Goal: Transaction & Acquisition: Purchase product/service

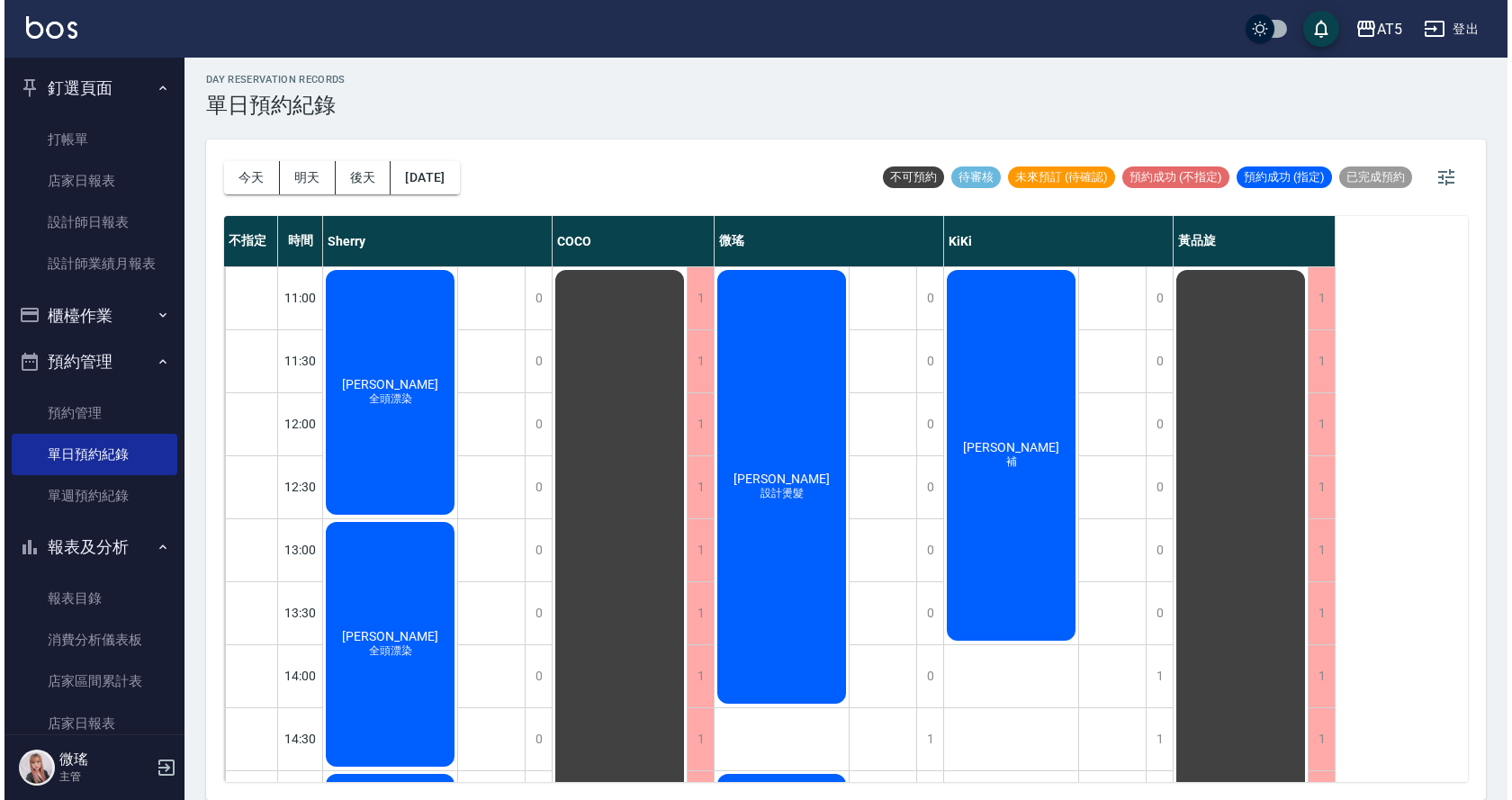
scroll to position [632, 0]
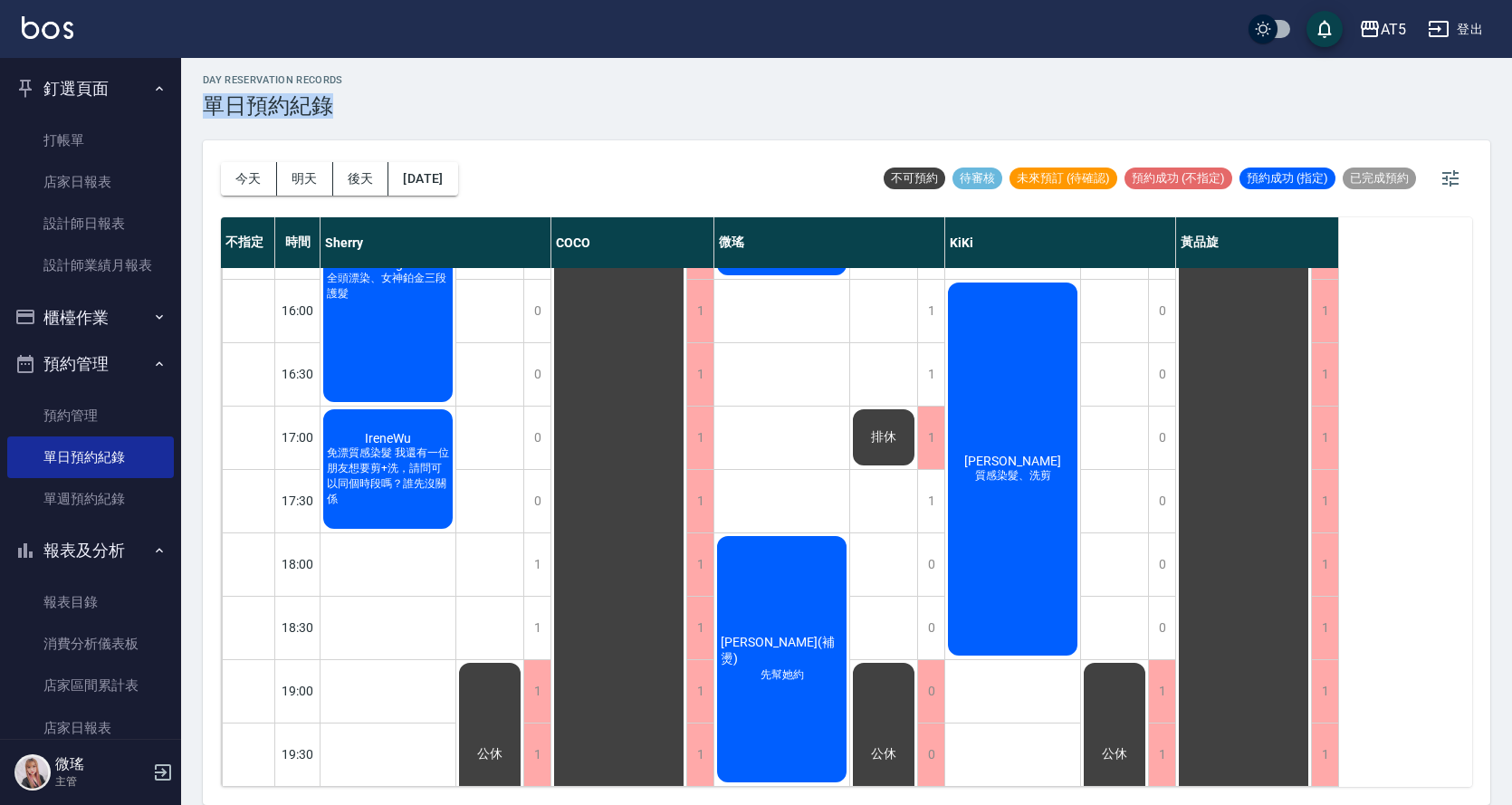
drag, startPoint x: 414, startPoint y: 93, endPoint x: 264, endPoint y: 100, distance: 150.2
click at [361, 114] on div "day Reservation records 單日預約紀錄 [DATE] [DATE] [DATE] [DATE] 不可預約 待審核 未來預訂 (待確認) …" at bounding box center [846, 428] width 1331 height 752
click at [473, 78] on div "day Reservation records 單日預約紀錄" at bounding box center [847, 96] width 1288 height 45
click at [265, 181] on button "今天" at bounding box center [249, 179] width 57 height 33
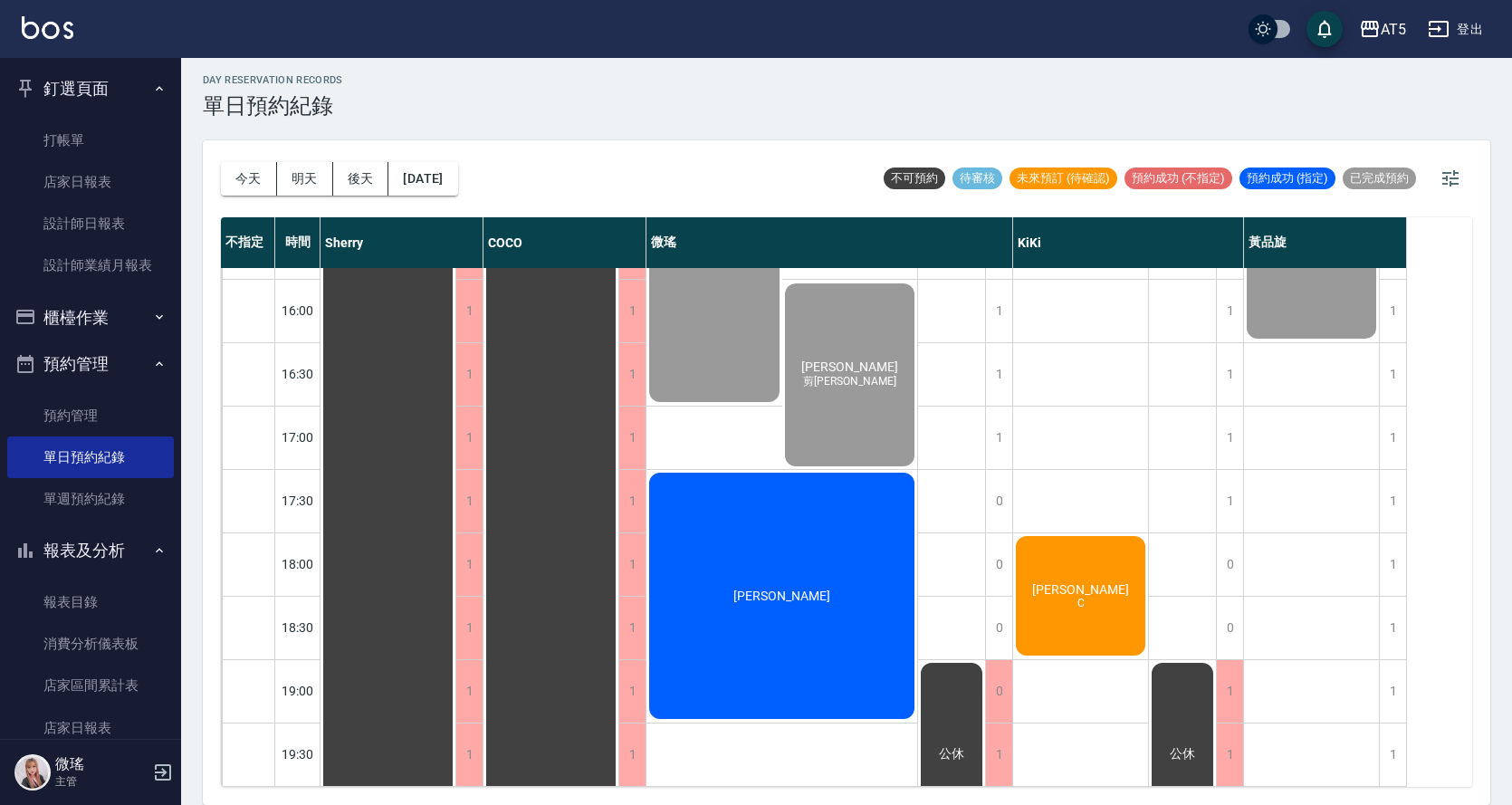
click at [1081, 582] on span "[PERSON_NAME]" at bounding box center [1081, 590] width 104 height 15
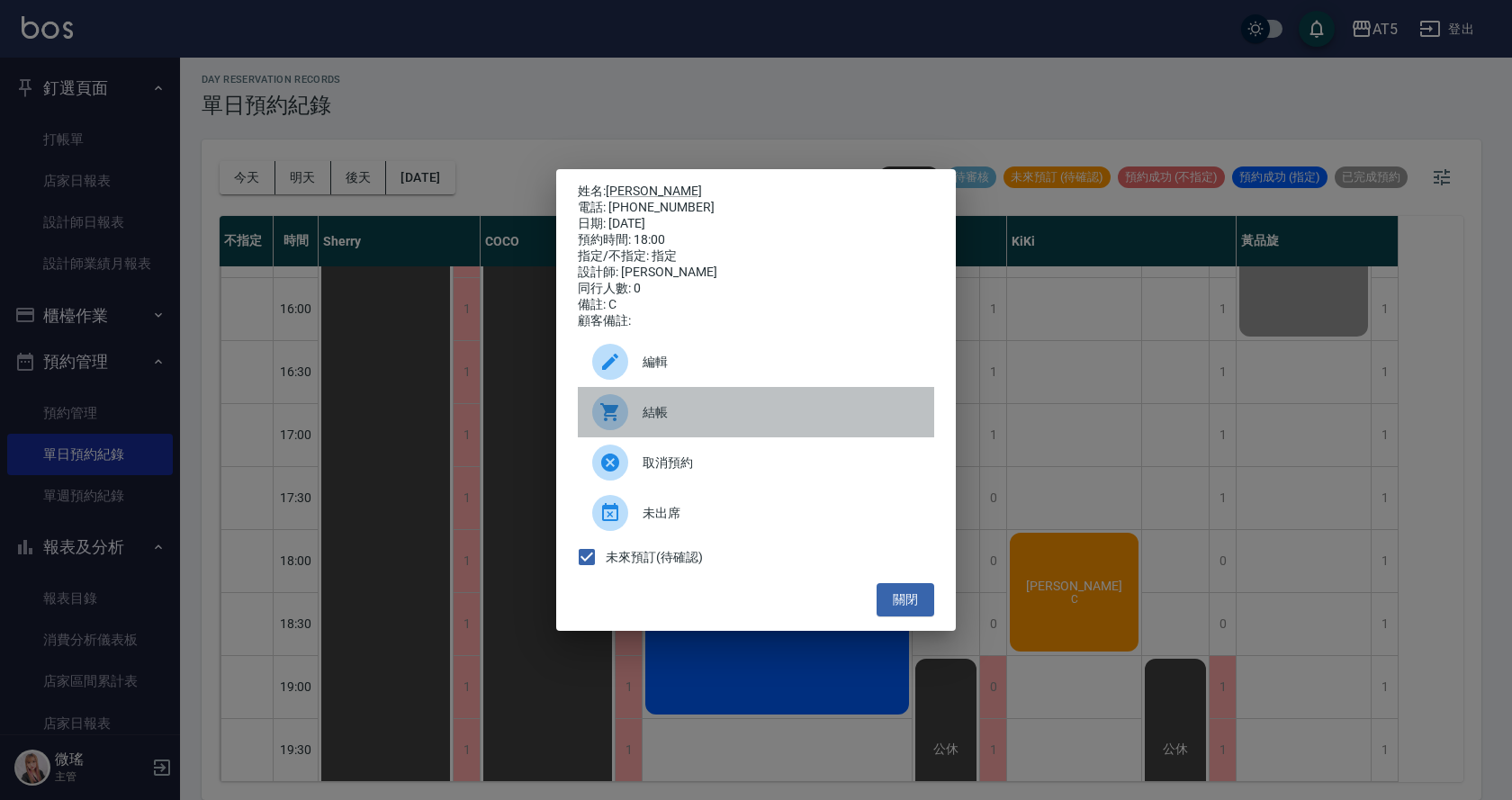
click at [733, 420] on span "結帳" at bounding box center [781, 412] width 278 height 18
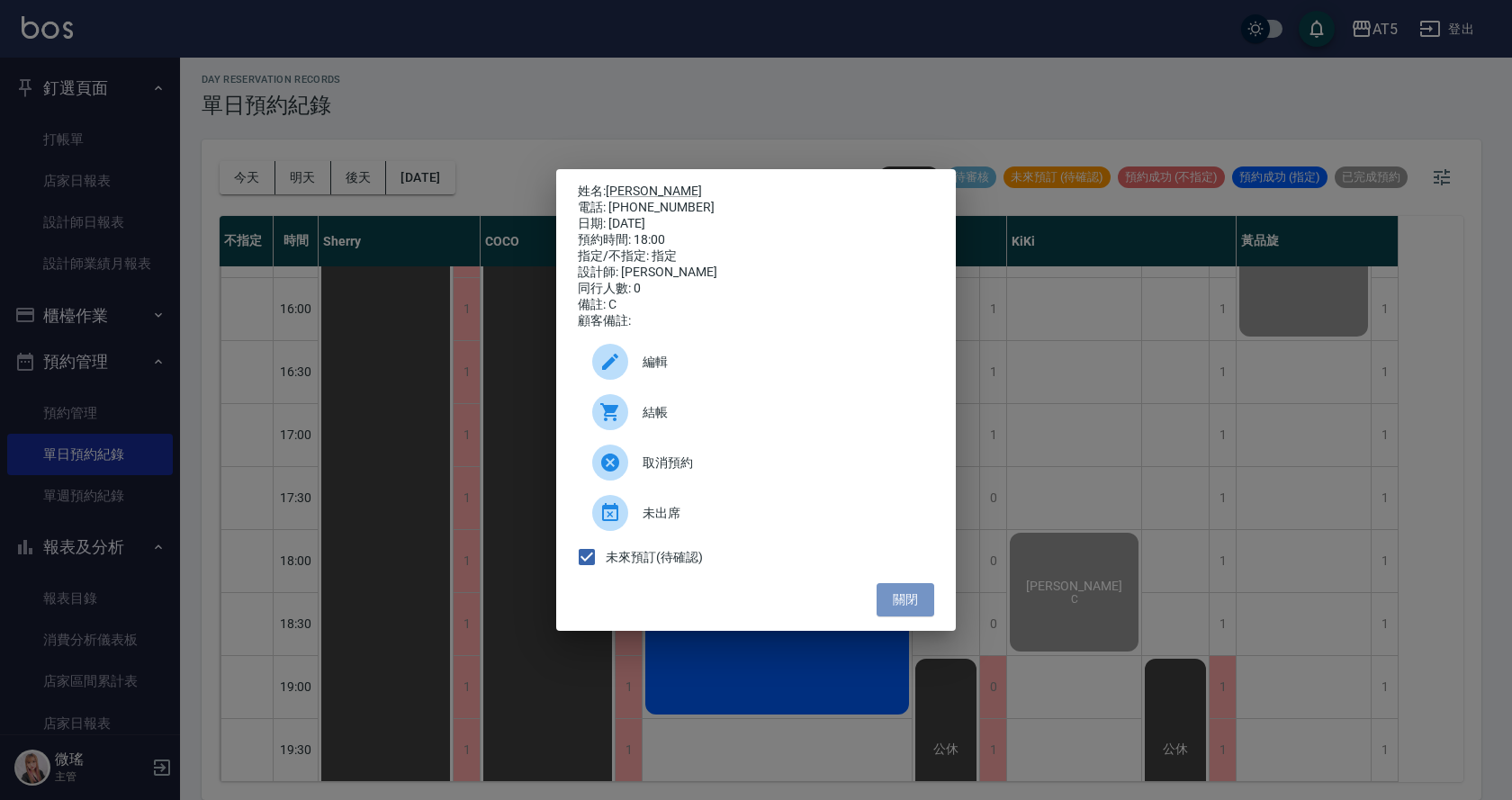
drag, startPoint x: 906, startPoint y: 598, endPoint x: 857, endPoint y: 607, distance: 49.8
click at [905, 595] on button "關閉" at bounding box center [905, 600] width 57 height 33
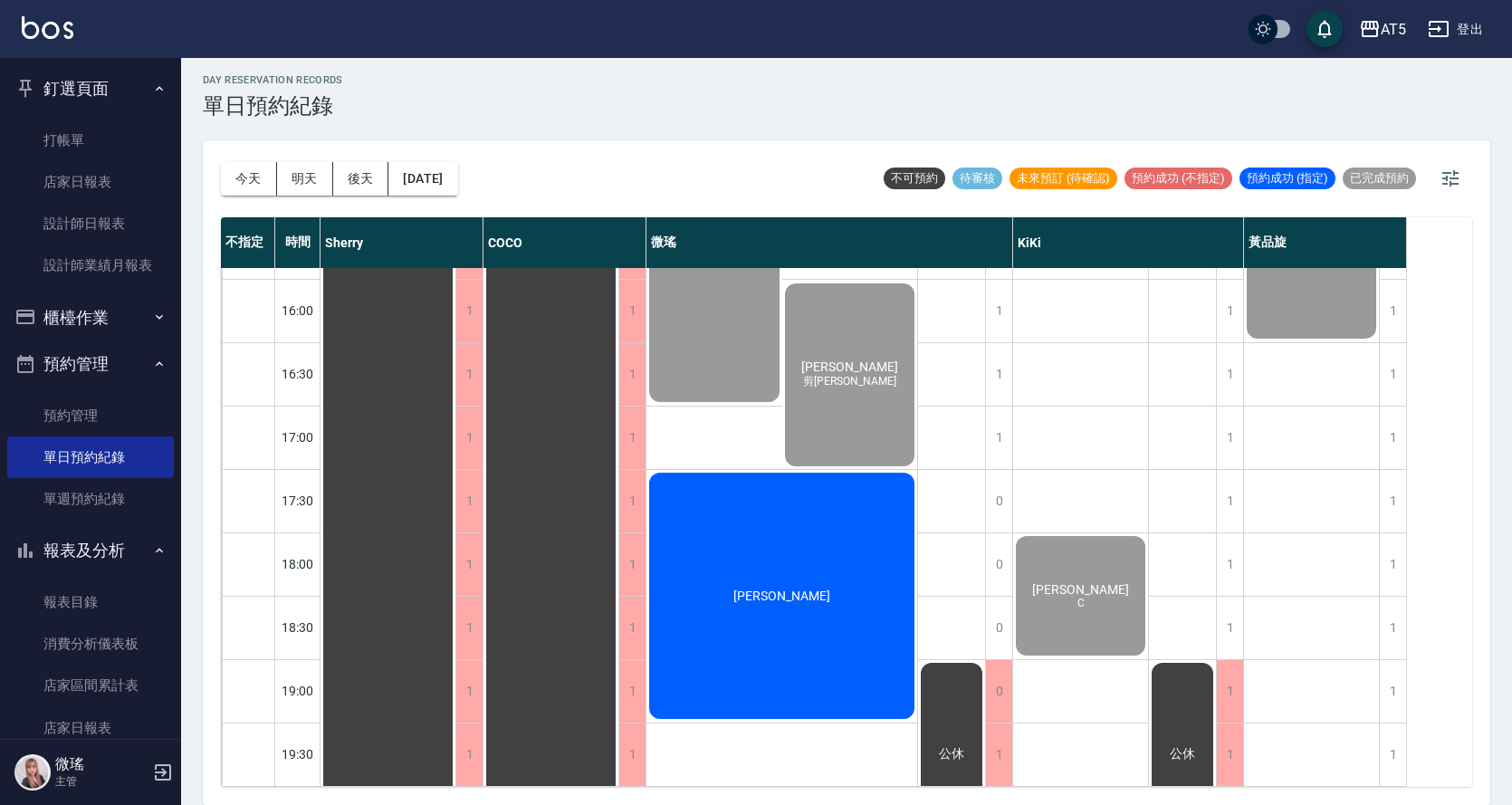
click at [804, 670] on div "[PERSON_NAME]" at bounding box center [782, 595] width 271 height 251
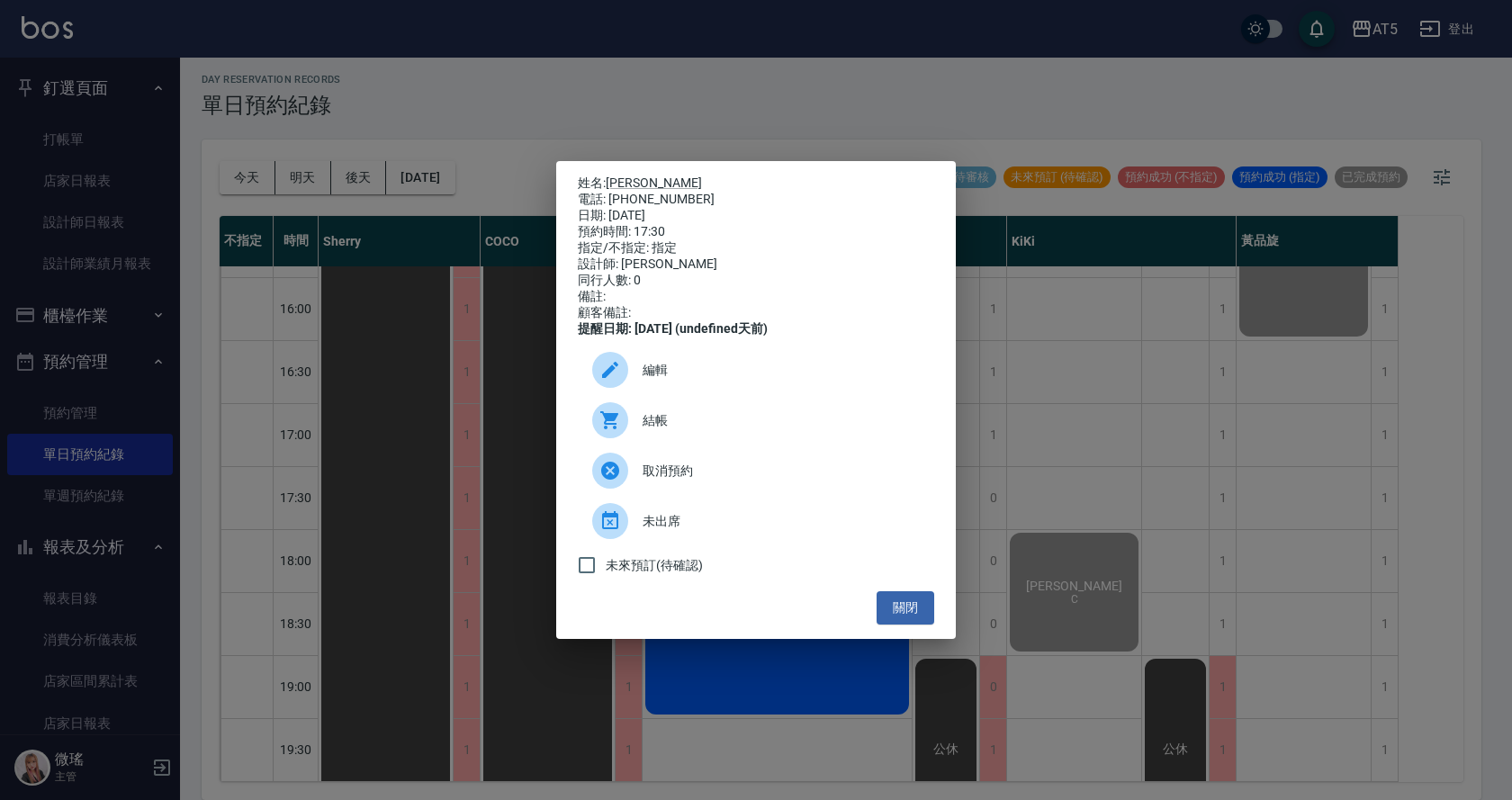
click at [683, 426] on span "結帳" at bounding box center [781, 420] width 278 height 18
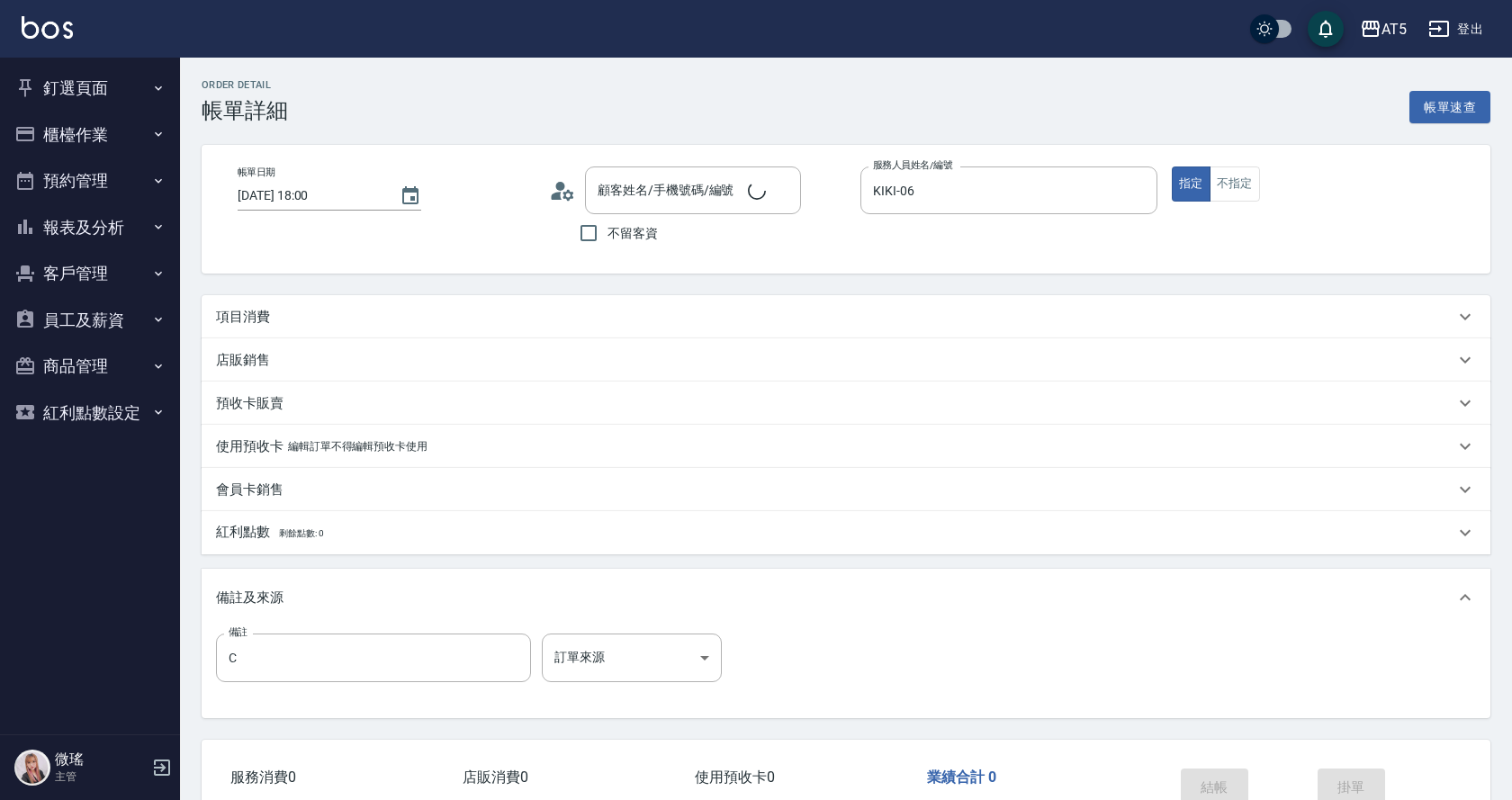
type input "2025/10/09 18:00"
type input "KIKI-06"
type input "C"
click at [357, 328] on div "項目消費" at bounding box center [846, 316] width 1289 height 43
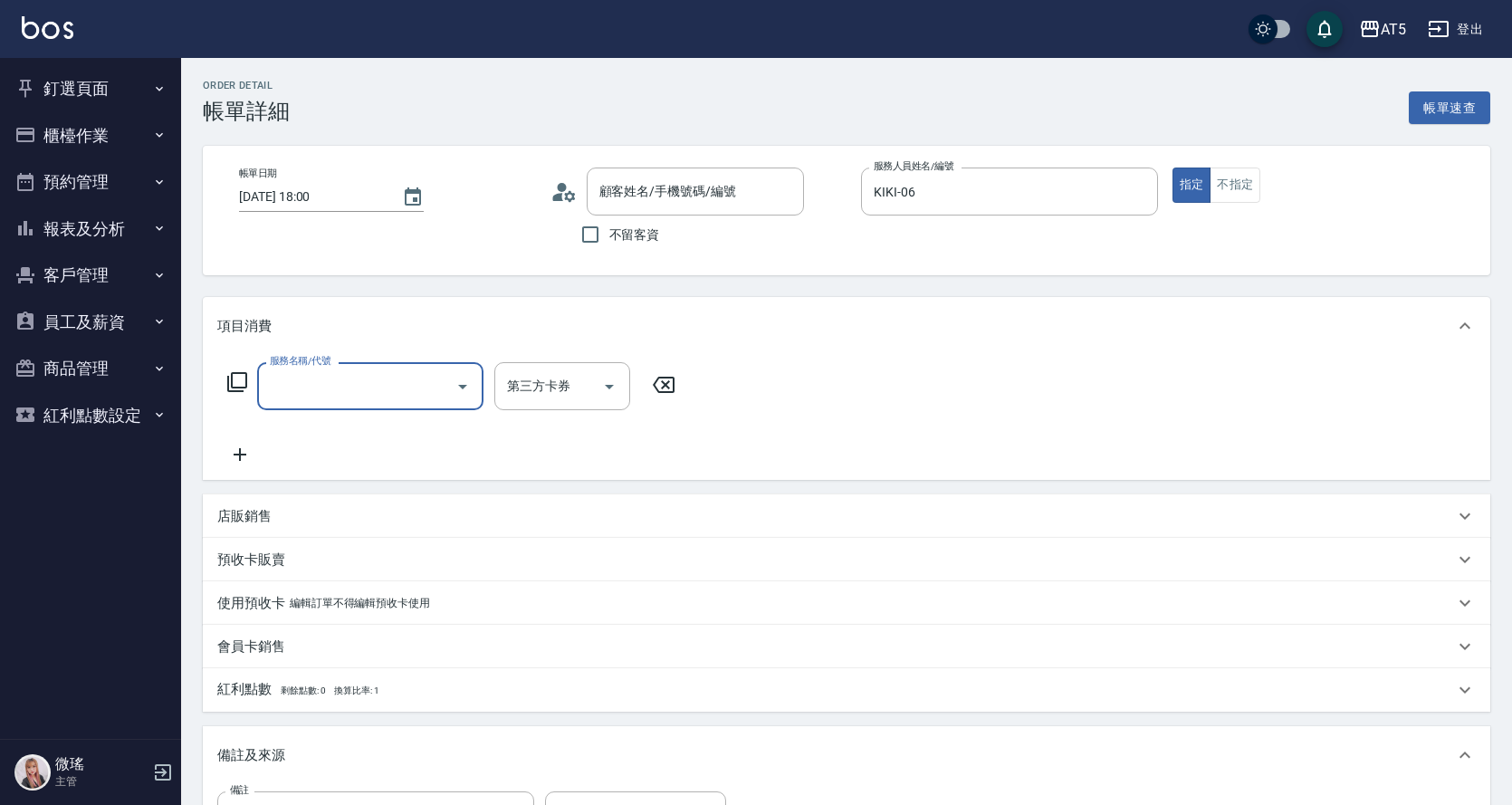
scroll to position [32, 0]
type input "洪/0966682216/null"
type input "401"
type input "40"
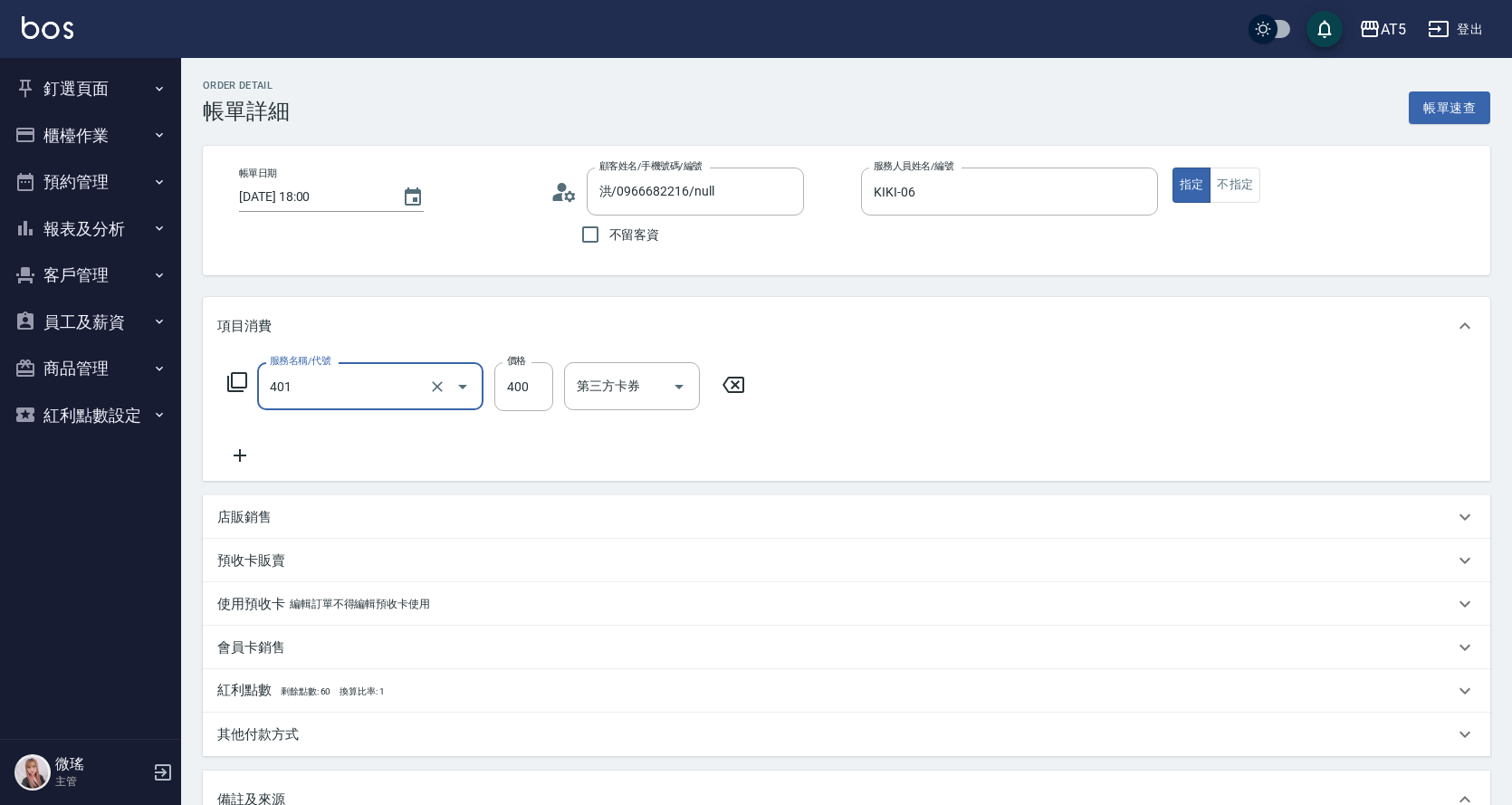
type input "剪髮(401)"
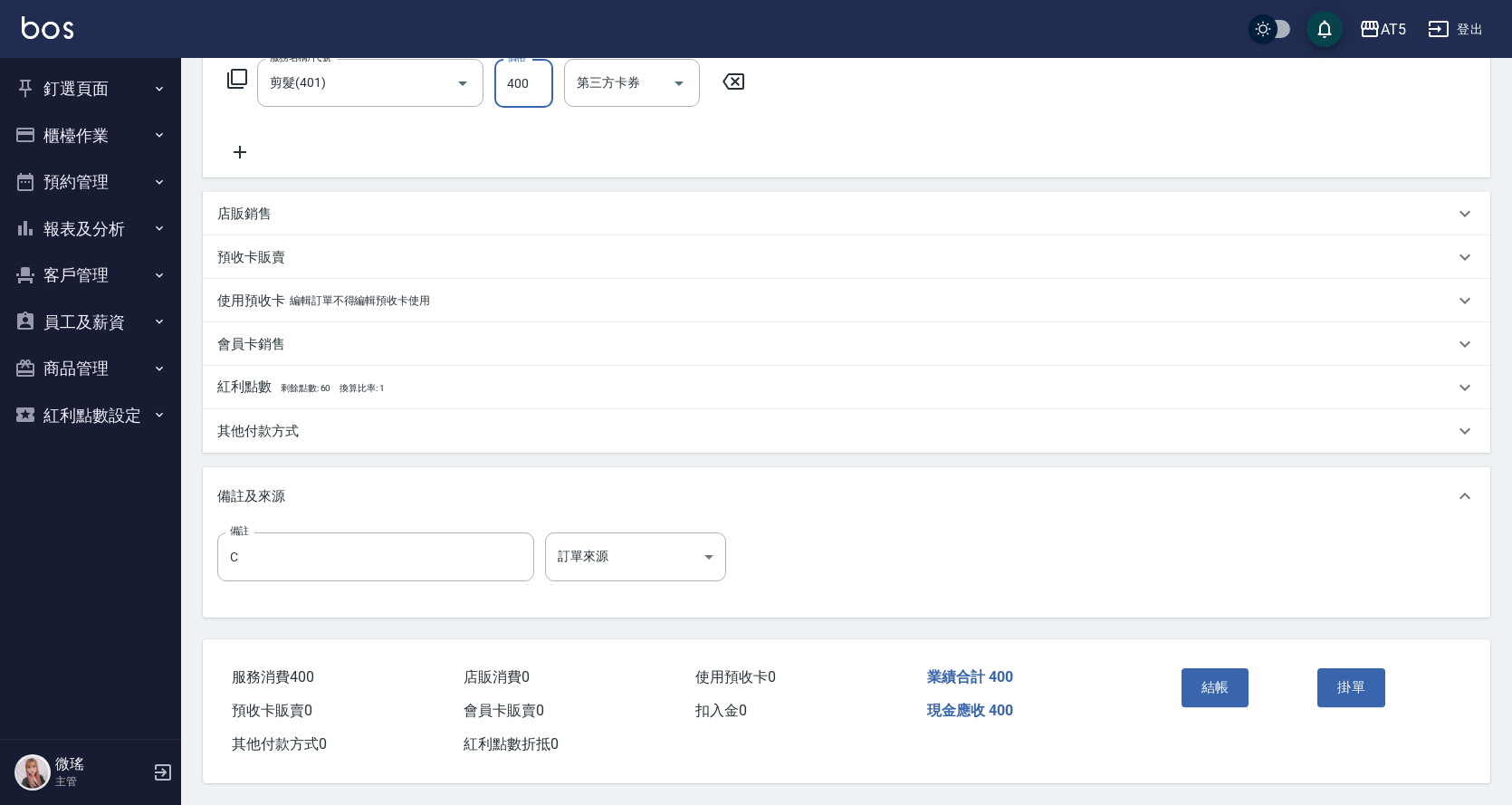
click at [230, 430] on p "其他付款方式" at bounding box center [258, 431] width 82 height 19
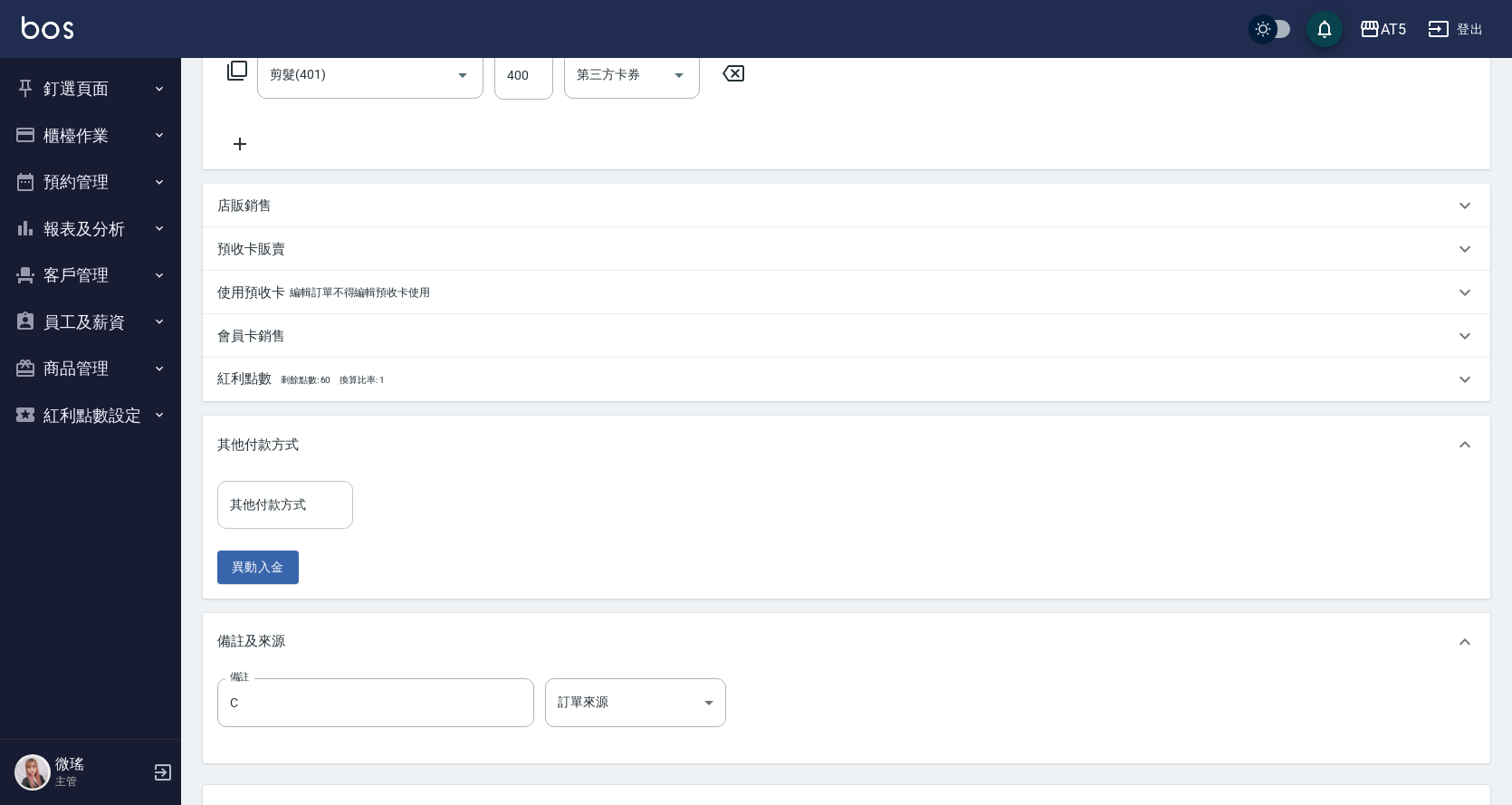
click at [250, 499] on input "其他付款方式" at bounding box center [285, 505] width 120 height 32
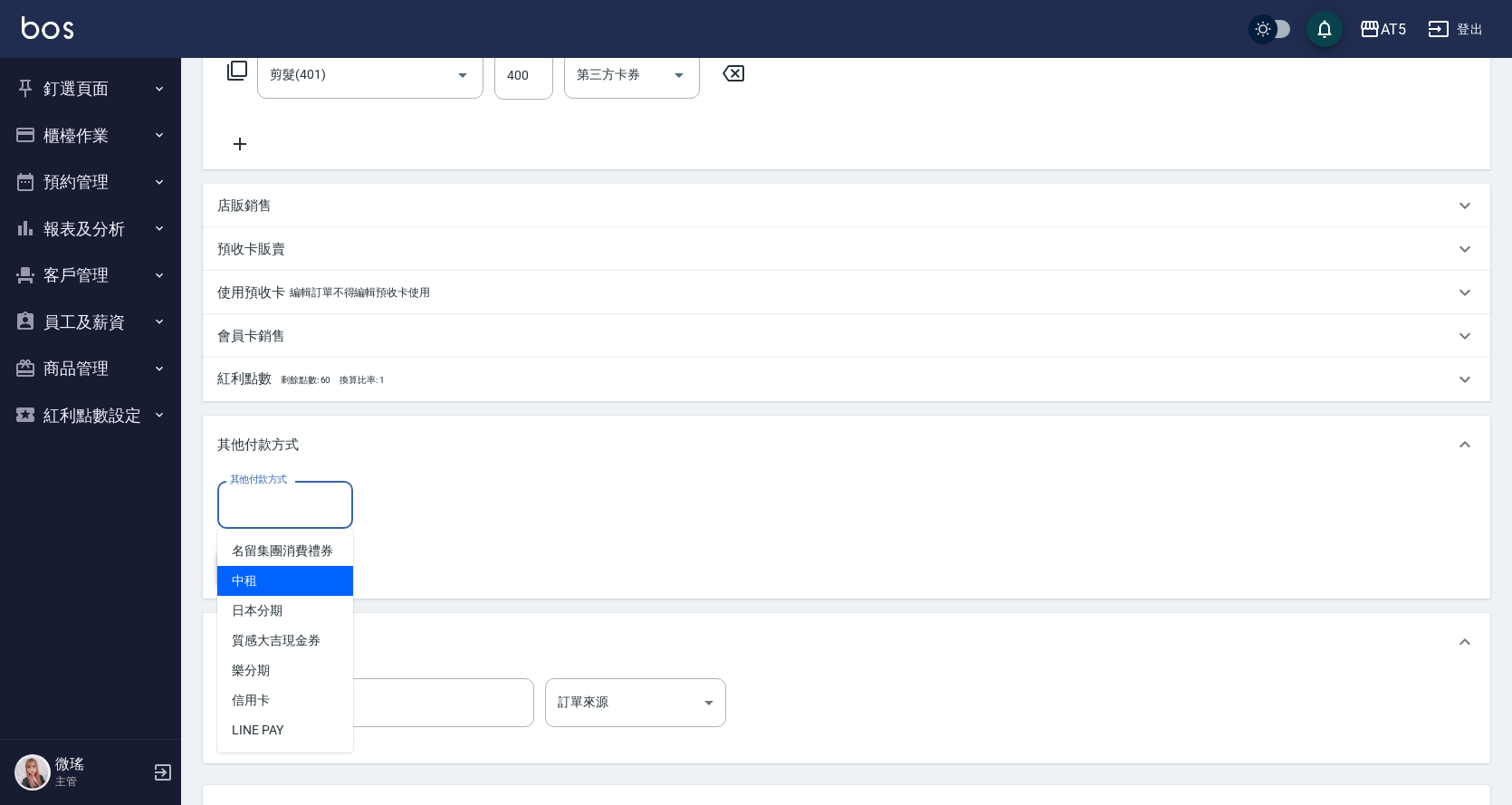
click at [258, 572] on span "中租" at bounding box center [285, 581] width 135 height 30
type input "中租"
click at [336, 508] on icon "Clear" at bounding box center [334, 505] width 11 height 11
click at [314, 504] on input "其他付款方式" at bounding box center [285, 505] width 120 height 32
click at [224, 699] on span "信用卡" at bounding box center [285, 700] width 135 height 30
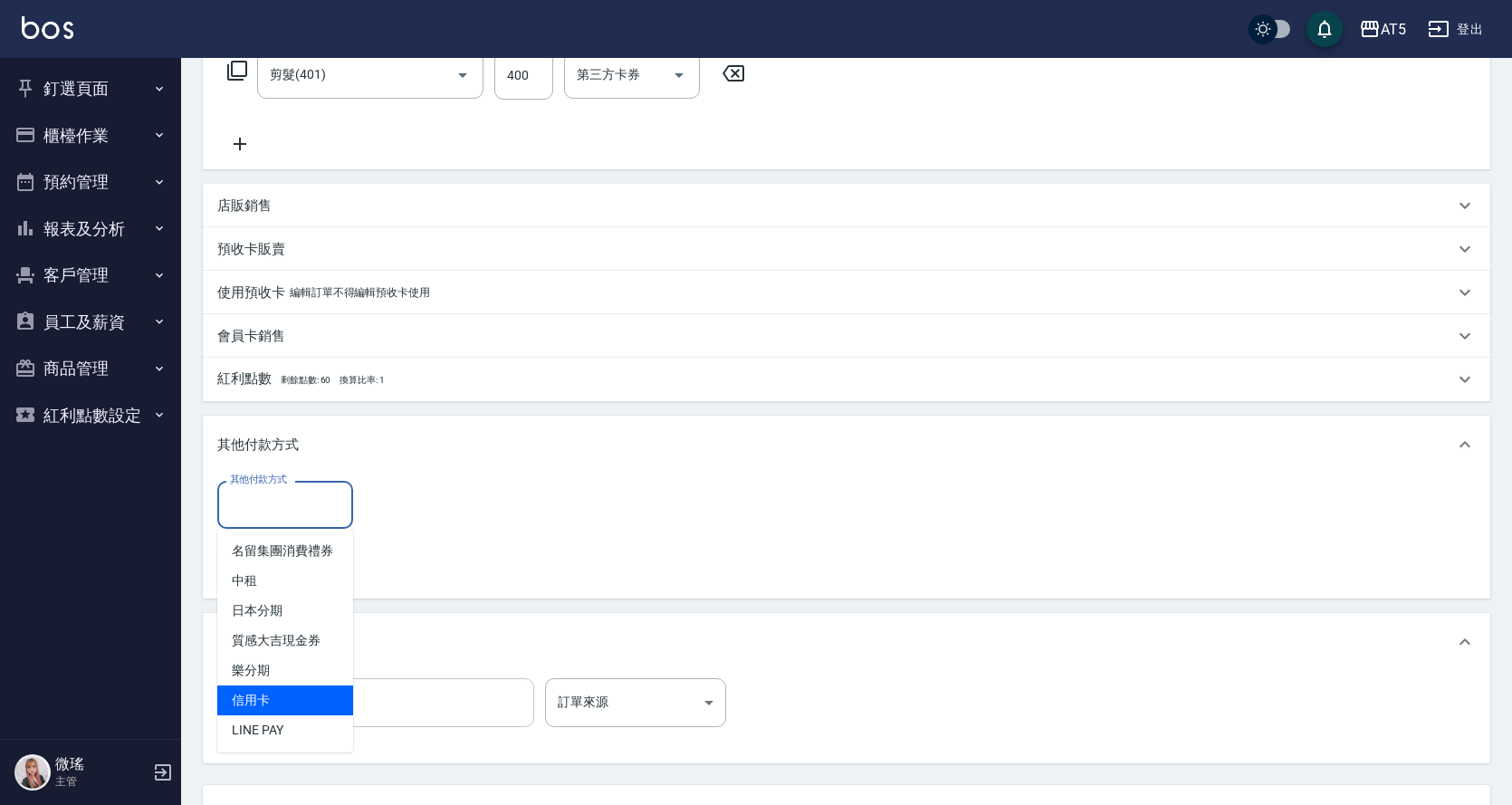
type input "信用卡"
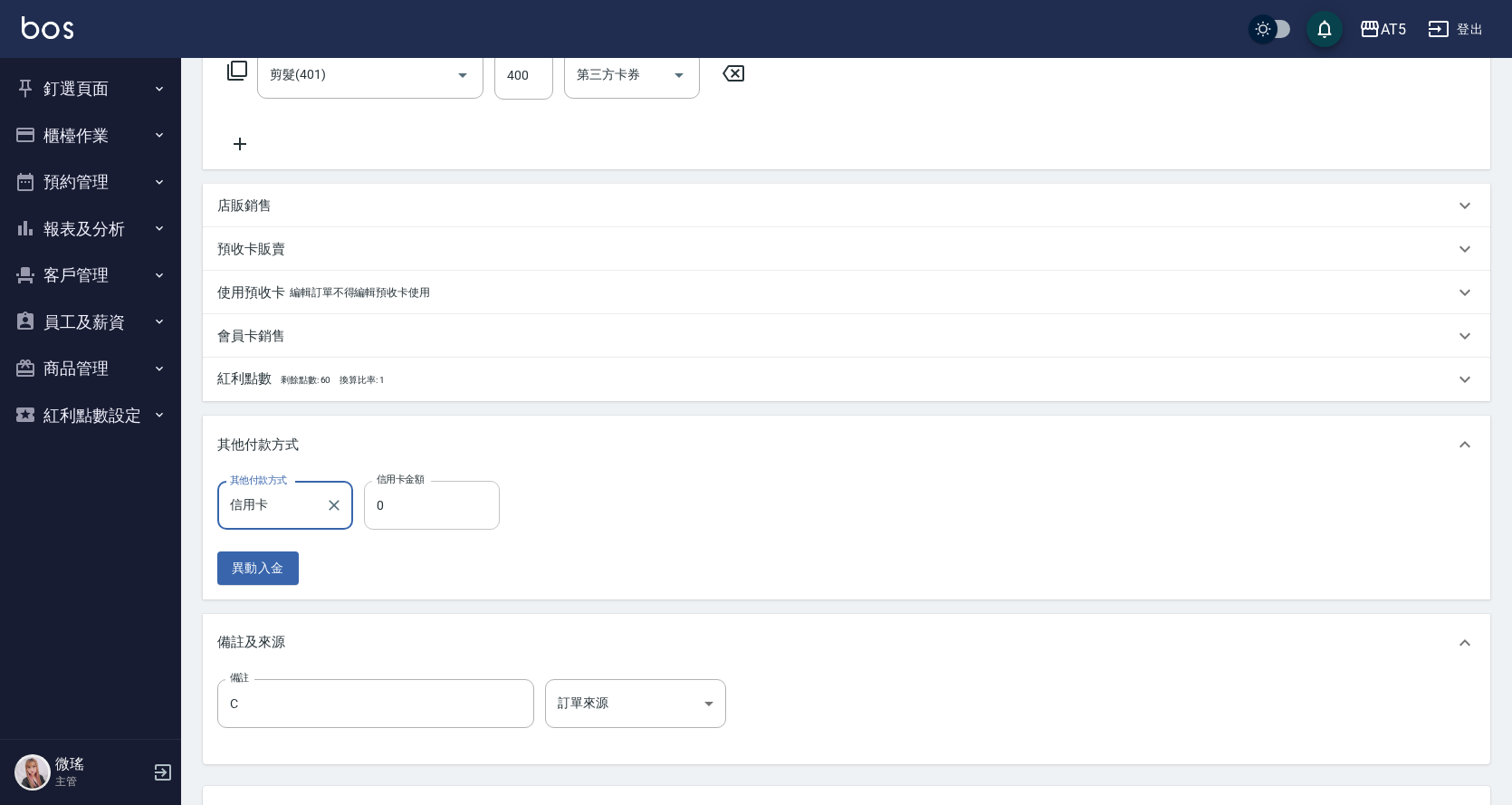
click at [438, 518] on input "0" at bounding box center [431, 505] width 135 height 49
type input "4"
type input "30"
type input "40"
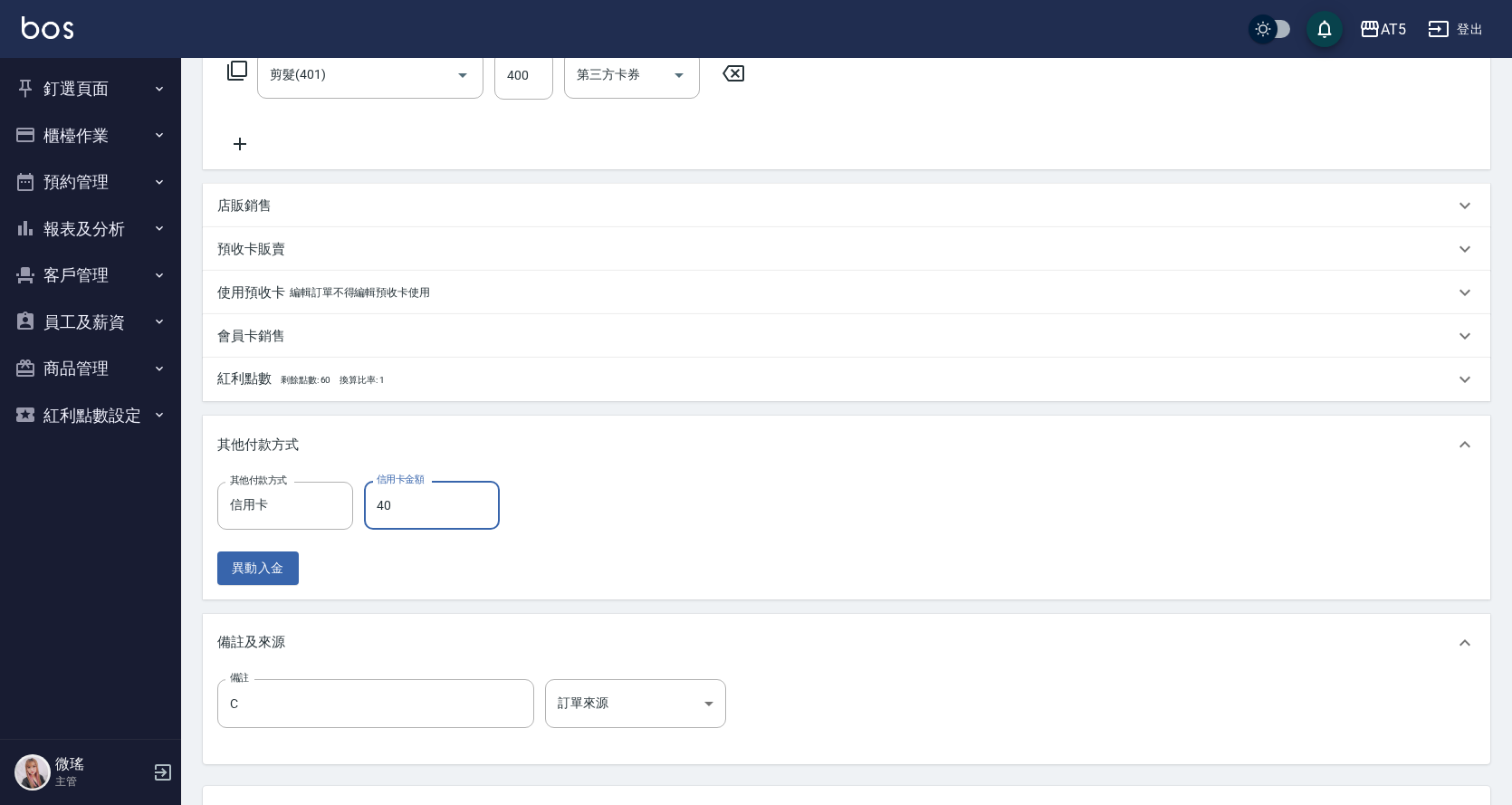
type input "0"
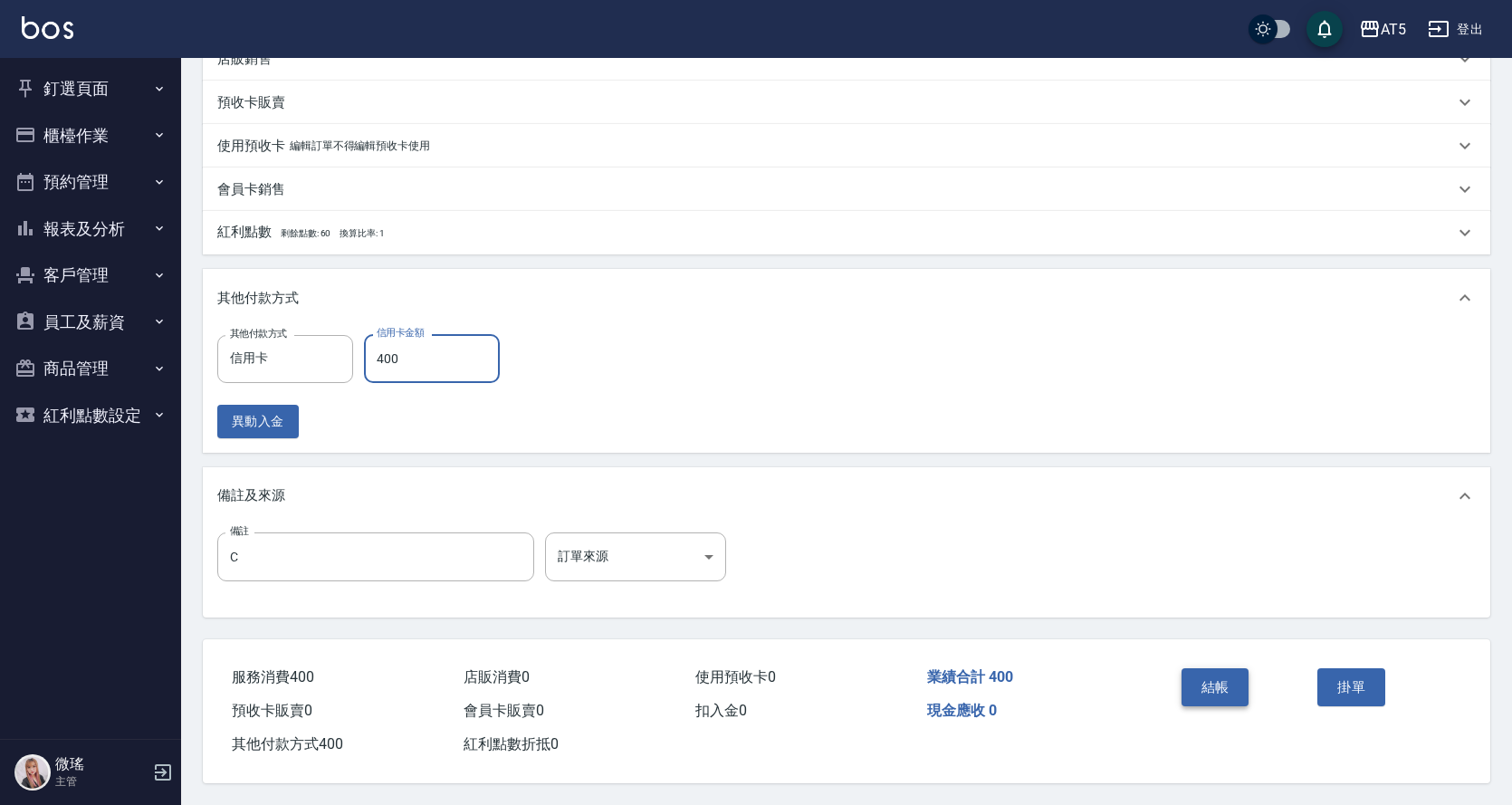
type input "400"
click at [1233, 672] on button "結帳" at bounding box center [1215, 686] width 68 height 38
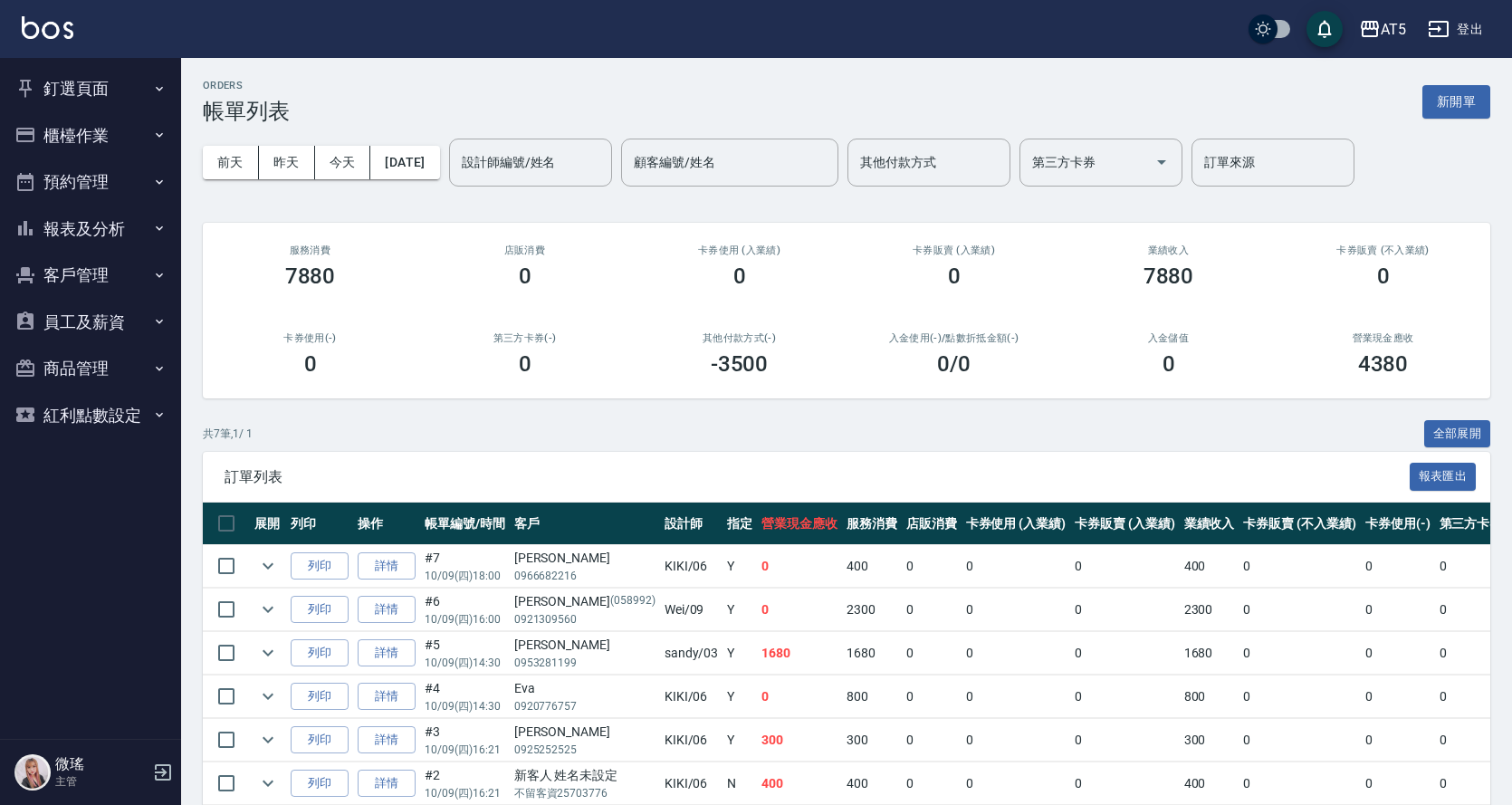
drag, startPoint x: 1068, startPoint y: 280, endPoint x: 1124, endPoint y: 346, distance: 86.6
click at [1068, 280] on div "業績收入 7880" at bounding box center [1168, 266] width 214 height 88
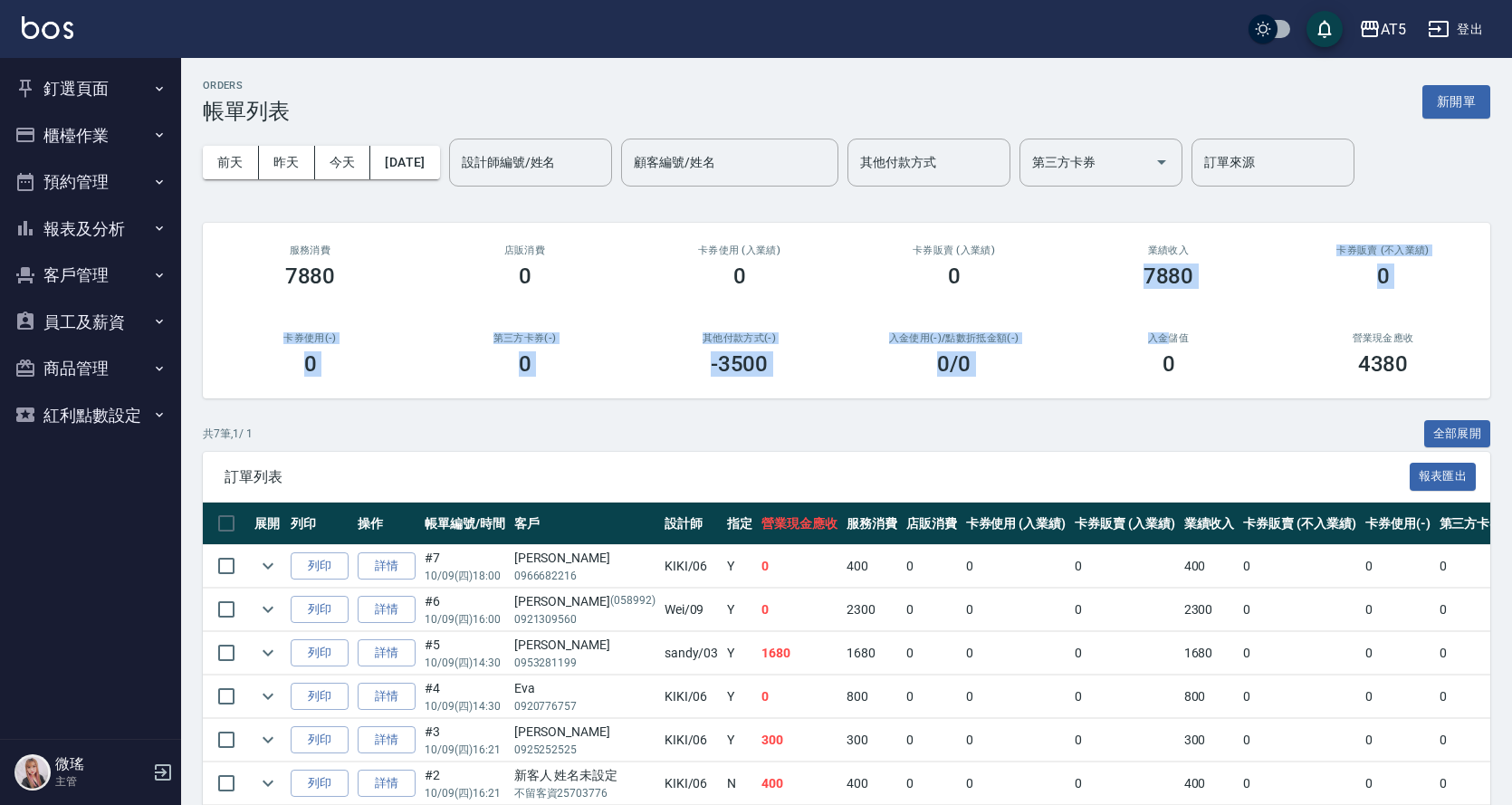
click at [1124, 346] on div "服務消費 7880 店販消費 0 卡券使用 (入業績) 0 卡券販賣 (入業績) 0 業績收入 7880 卡券販賣 (不入業績) 0 卡券使用(-) 0 第三…" at bounding box center [847, 310] width 1288 height 175
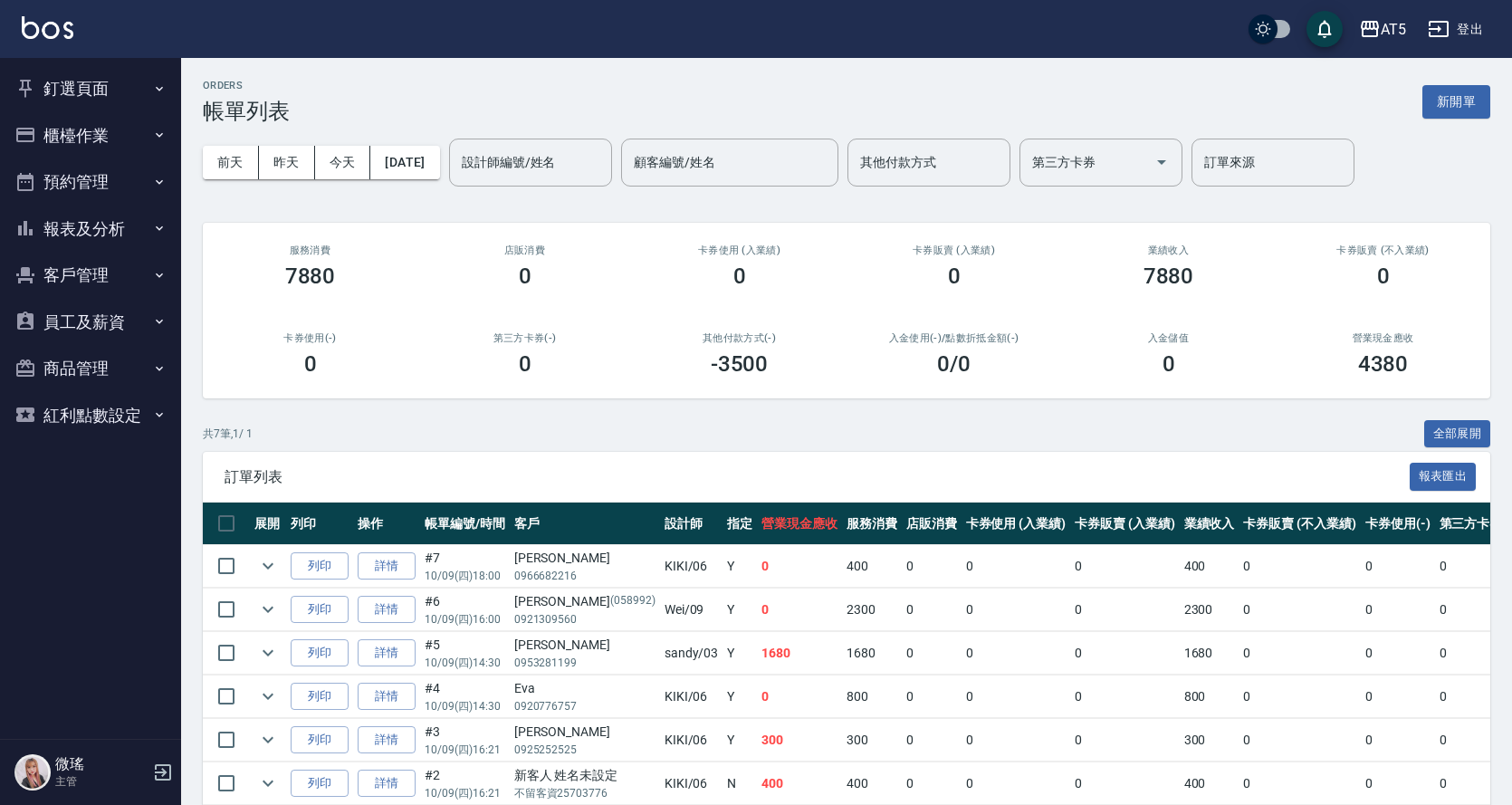
click at [946, 304] on div "卡券販賣 (入業績) 0" at bounding box center [954, 266] width 214 height 88
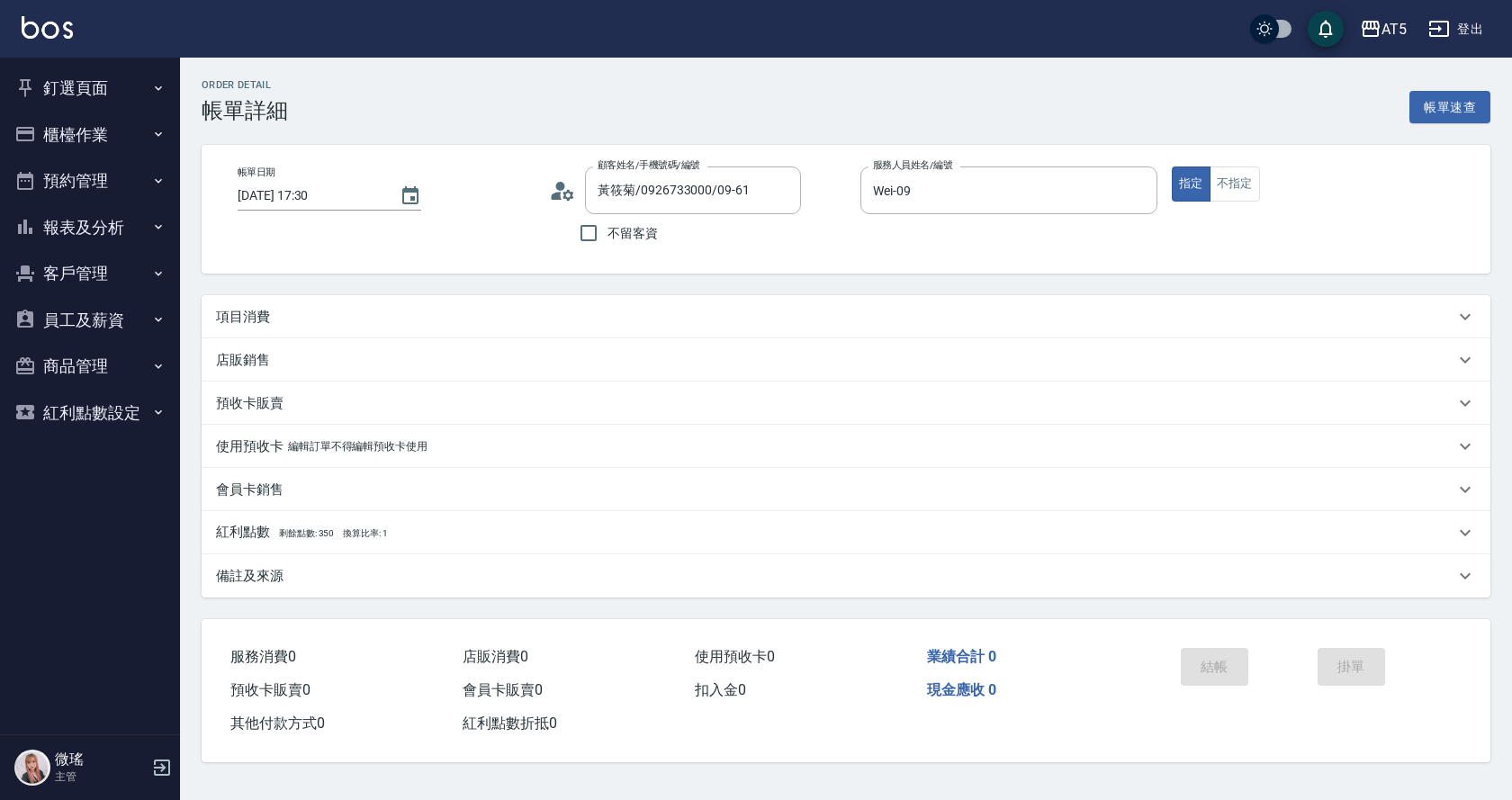
click at [275, 298] on div "項目消費" at bounding box center [846, 316] width 1289 height 43
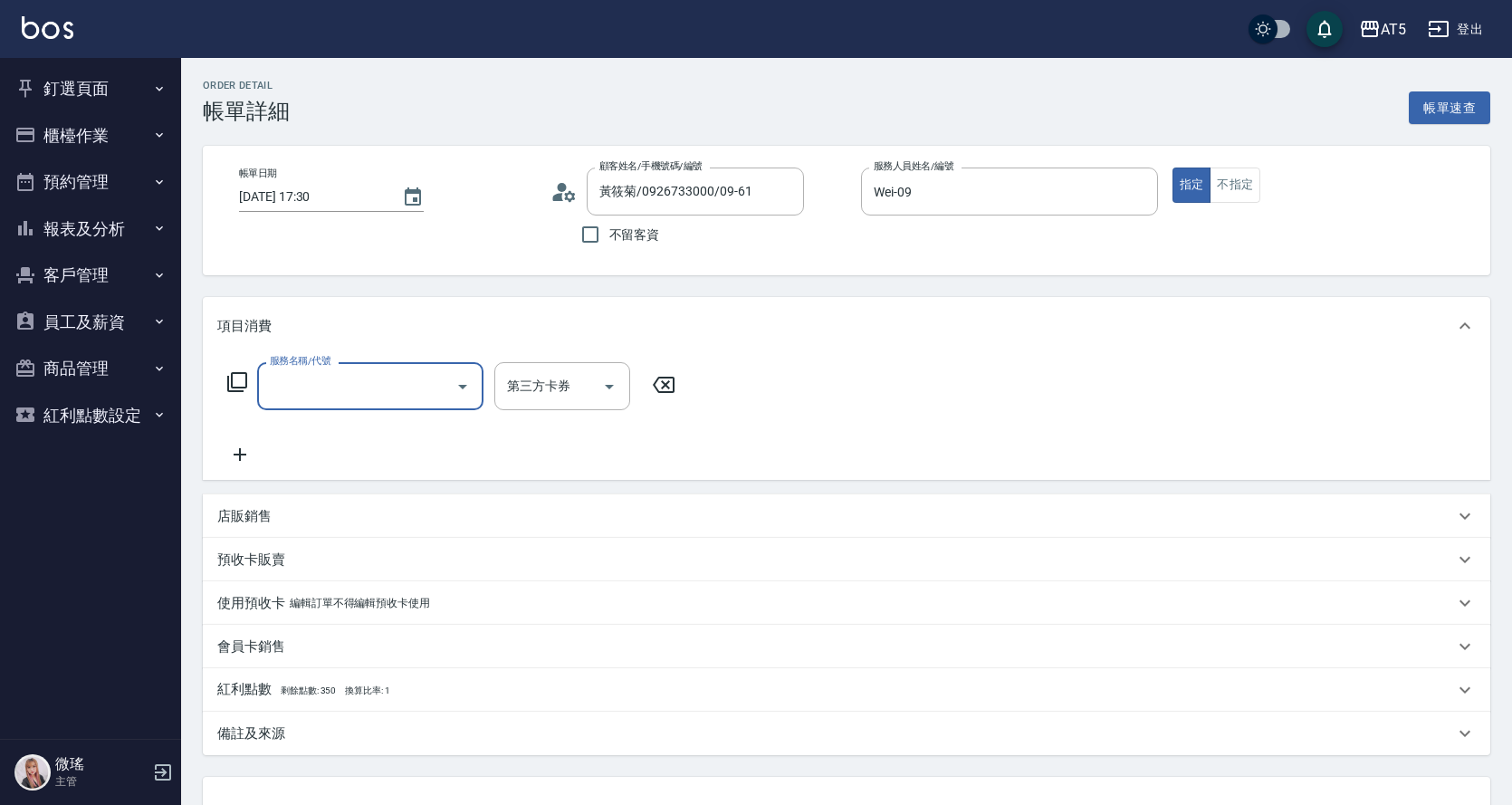
click at [336, 396] on input "服務名稱/代號" at bounding box center [356, 386] width 183 height 32
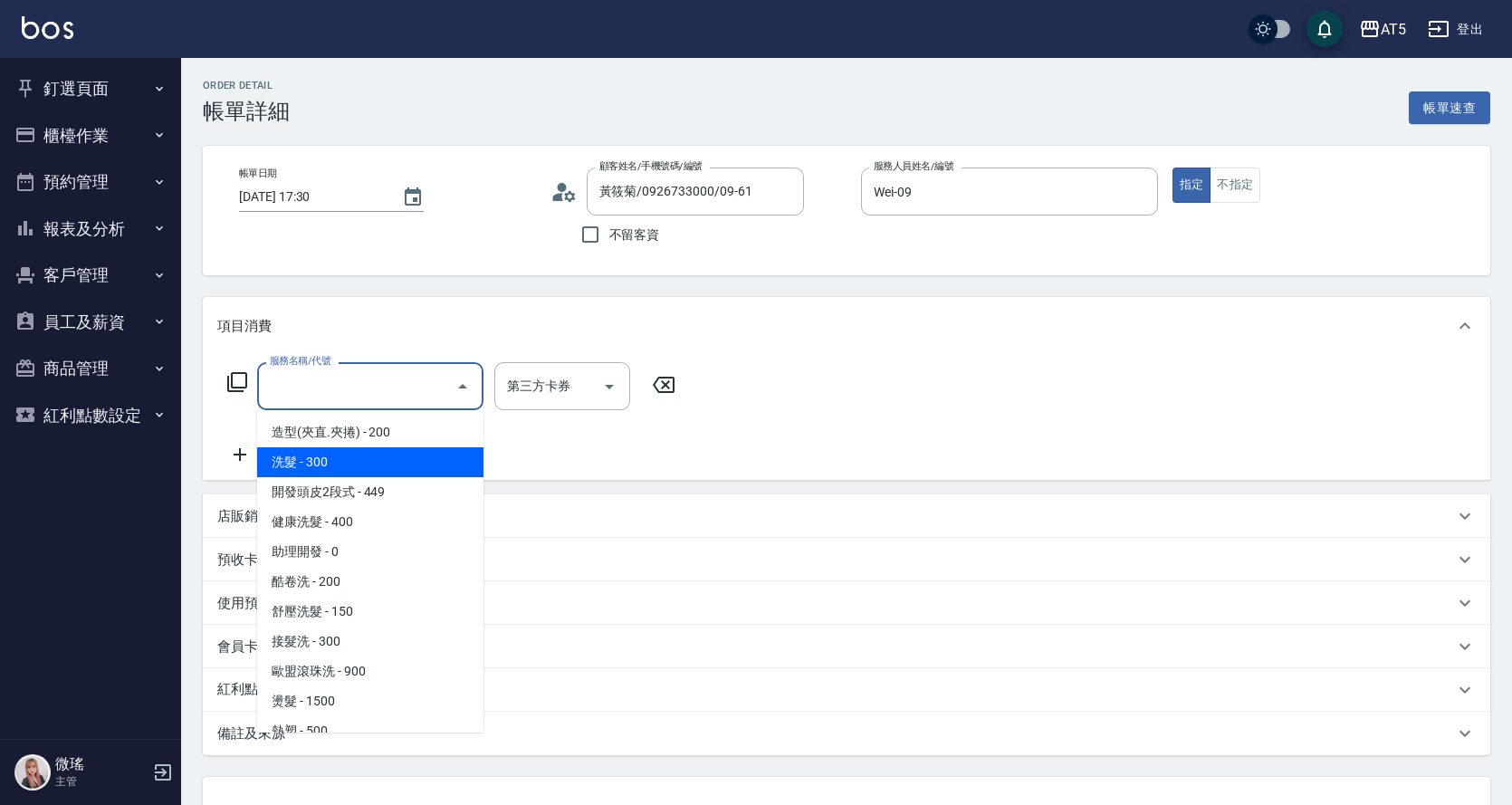
click at [364, 460] on span "洗髮 - 300" at bounding box center [370, 462] width 226 height 30
type input "洗髮(201)"
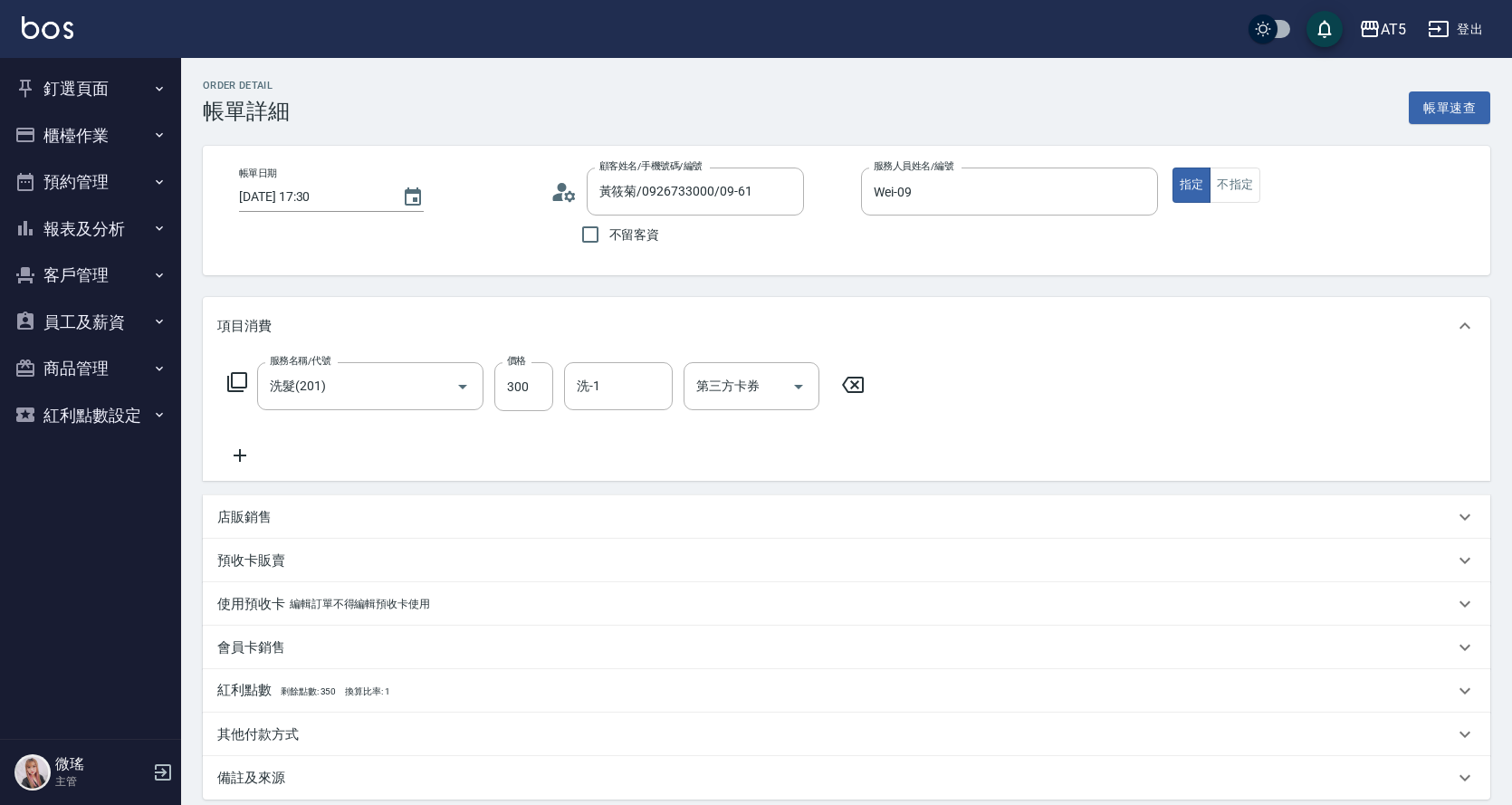
click at [232, 459] on icon at bounding box center [239, 454] width 45 height 21
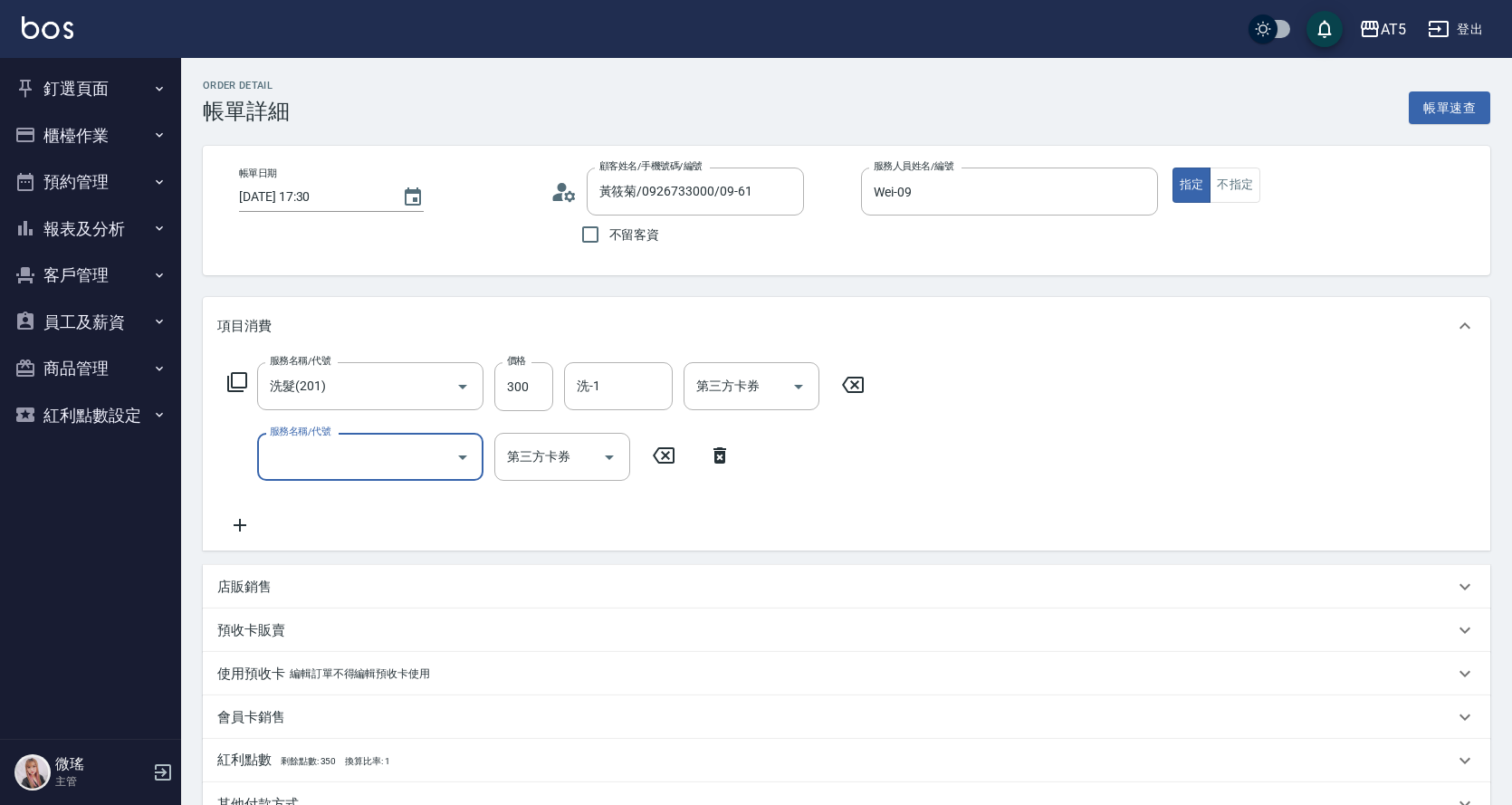
click at [421, 466] on input "服務名稱/代號" at bounding box center [356, 456] width 183 height 32
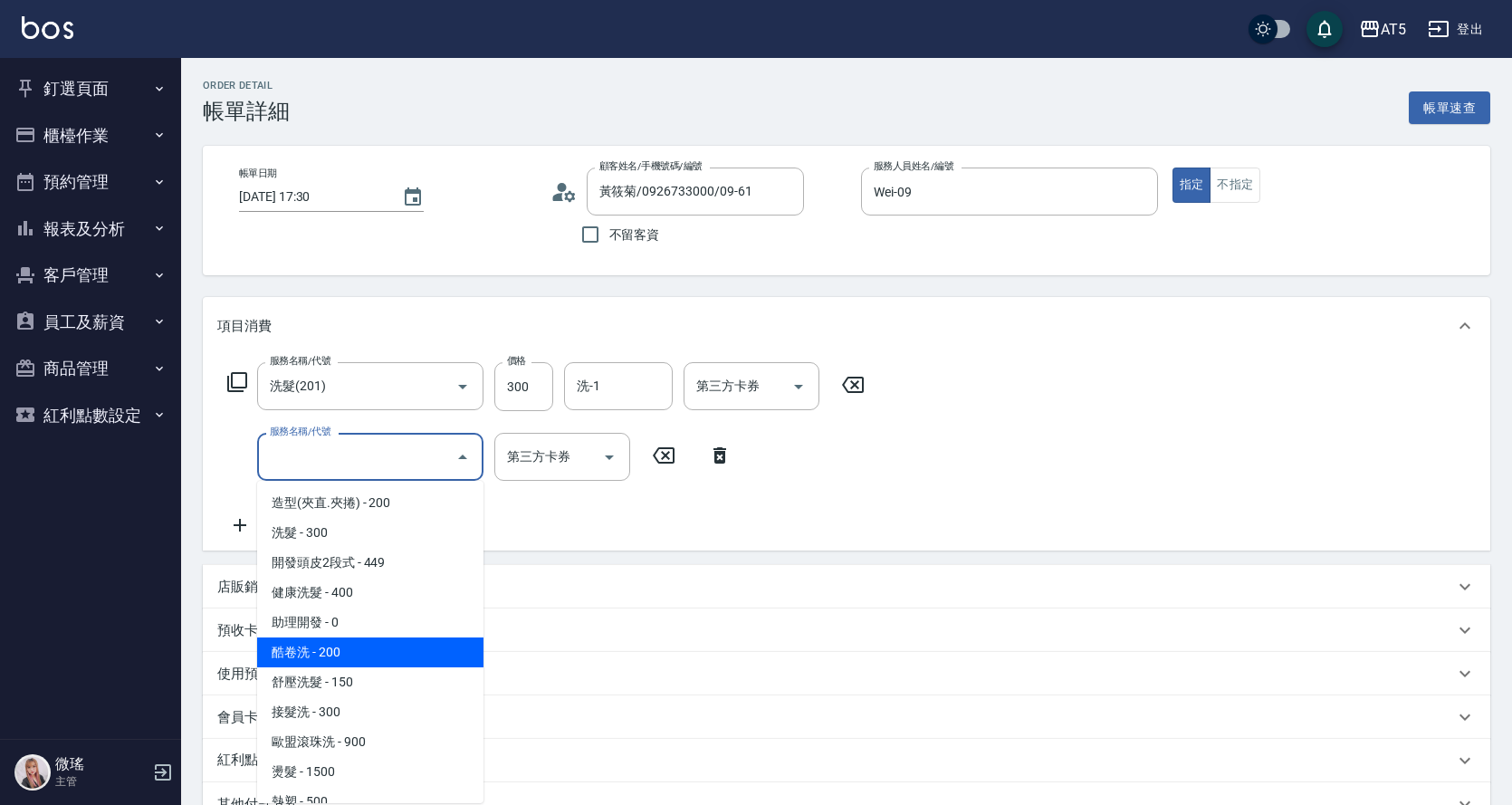
scroll to position [272, 0]
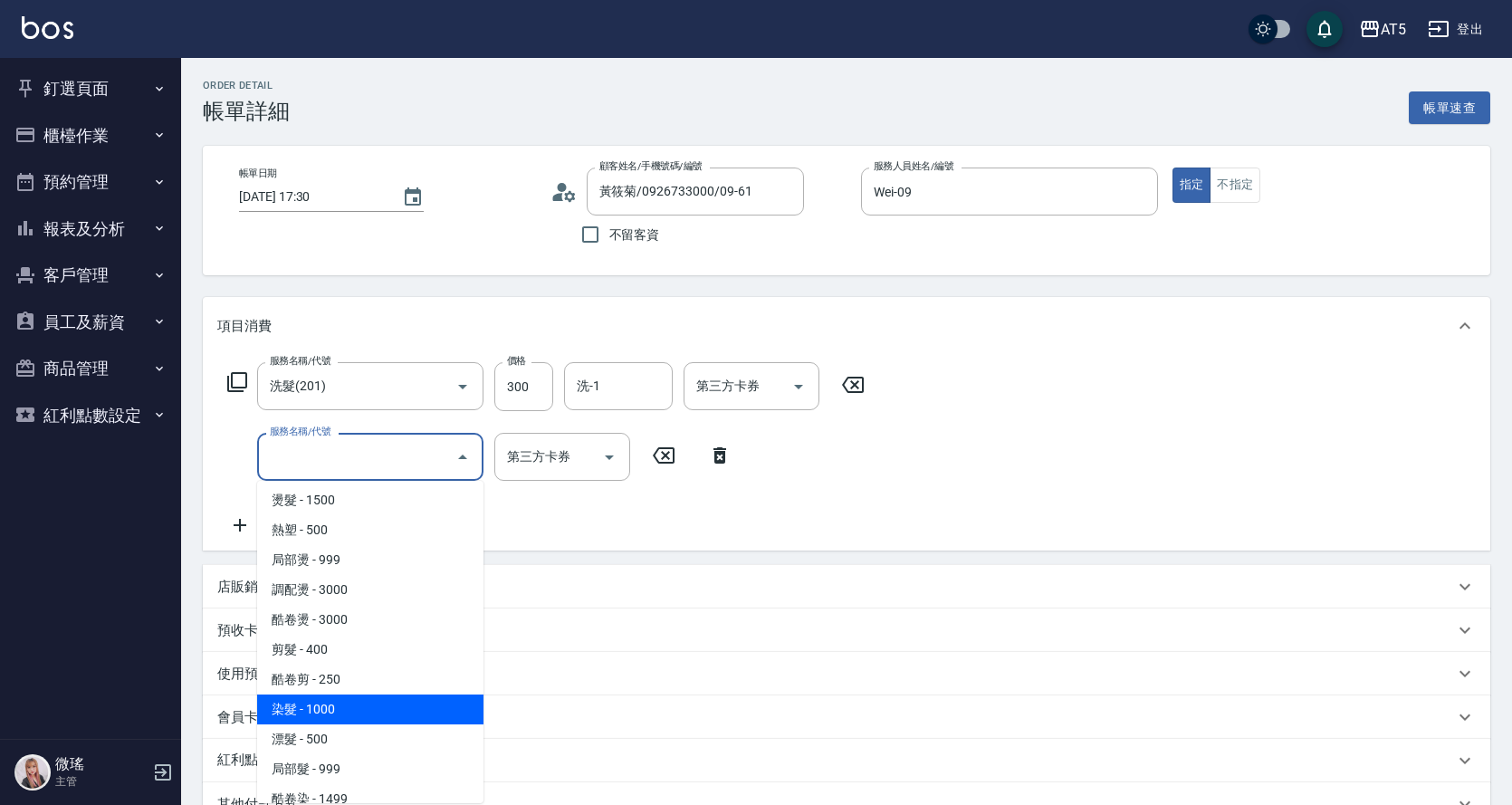
click at [363, 702] on span "染髮 - 1000" at bounding box center [370, 709] width 226 height 30
type input "130"
type input "染髮(501)"
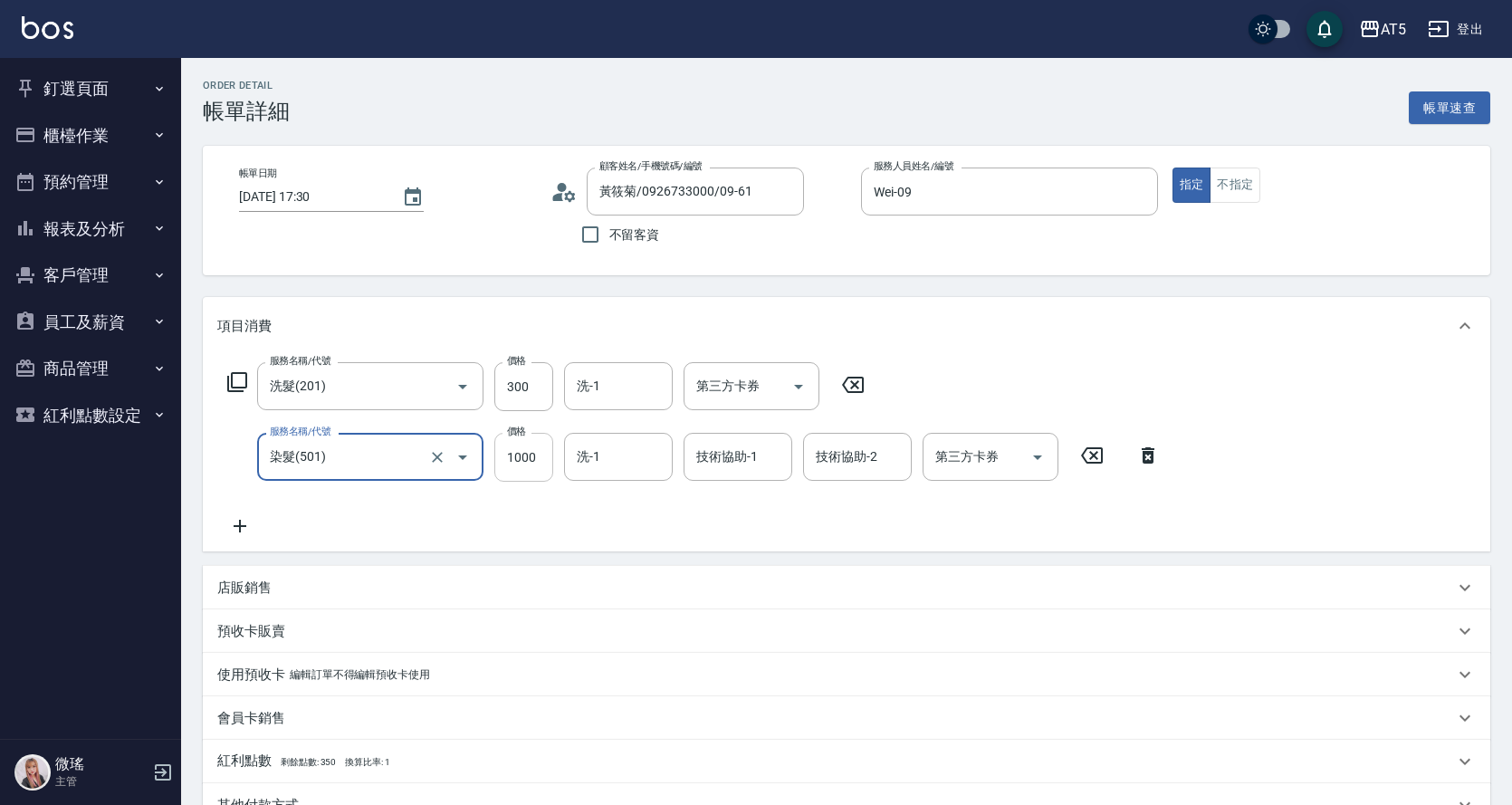
click at [522, 453] on input "1000" at bounding box center [523, 457] width 58 height 49
type input "1"
type input "30"
type input "12"
type input "40"
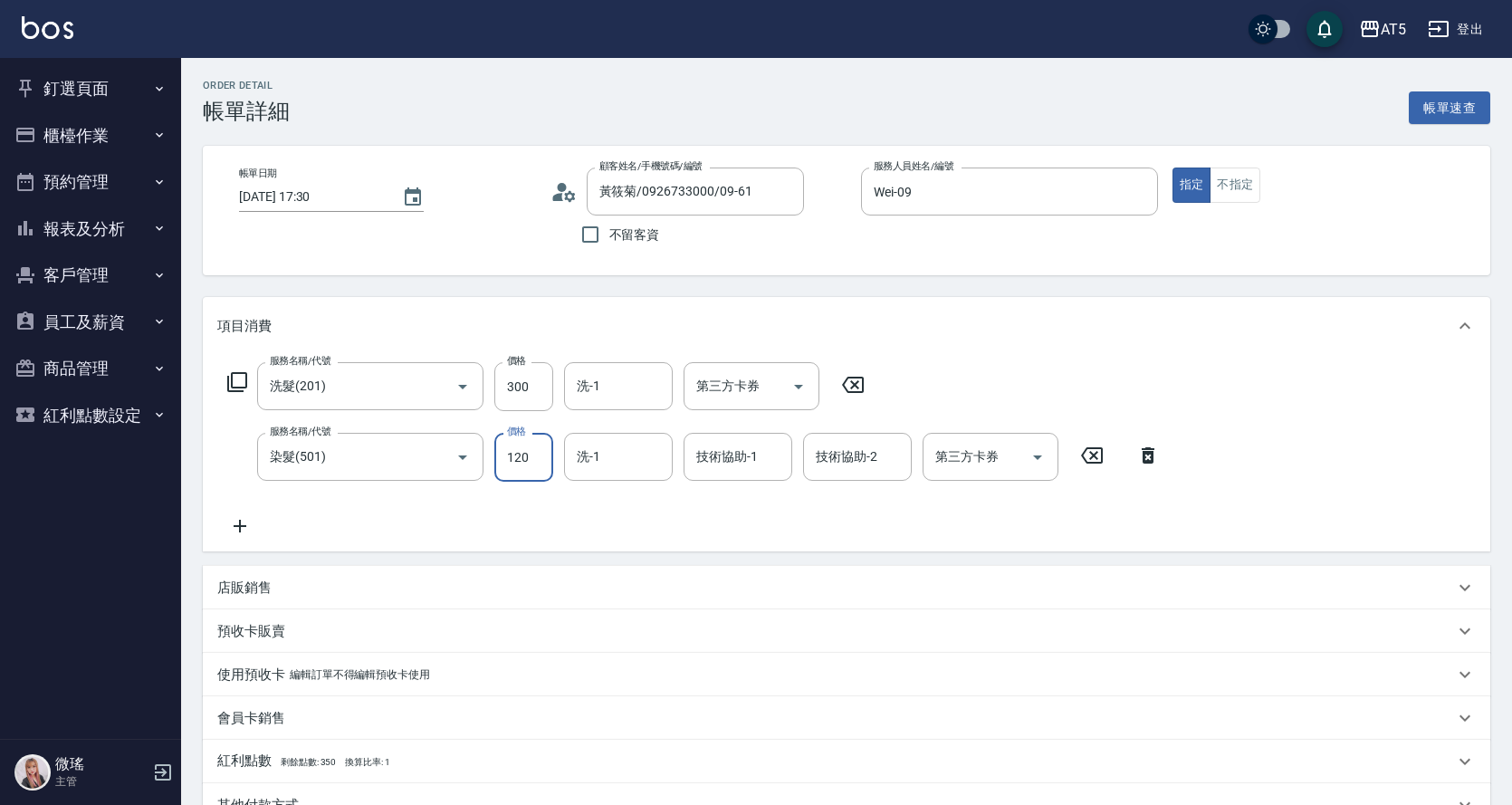
type input "1200"
type input "150"
type input "1200"
drag, startPoint x: 604, startPoint y: 526, endPoint x: 852, endPoint y: 590, distance: 256.1
click at [609, 524] on div "服務名稱/代號 洗髮(201) 服務名稱/代號 價格 300 價格 洗-1 洗-1 第三方卡券 第三方卡券 服務名稱/代號 染髮(501) 服務名稱/代號 價…" at bounding box center [694, 449] width 954 height 174
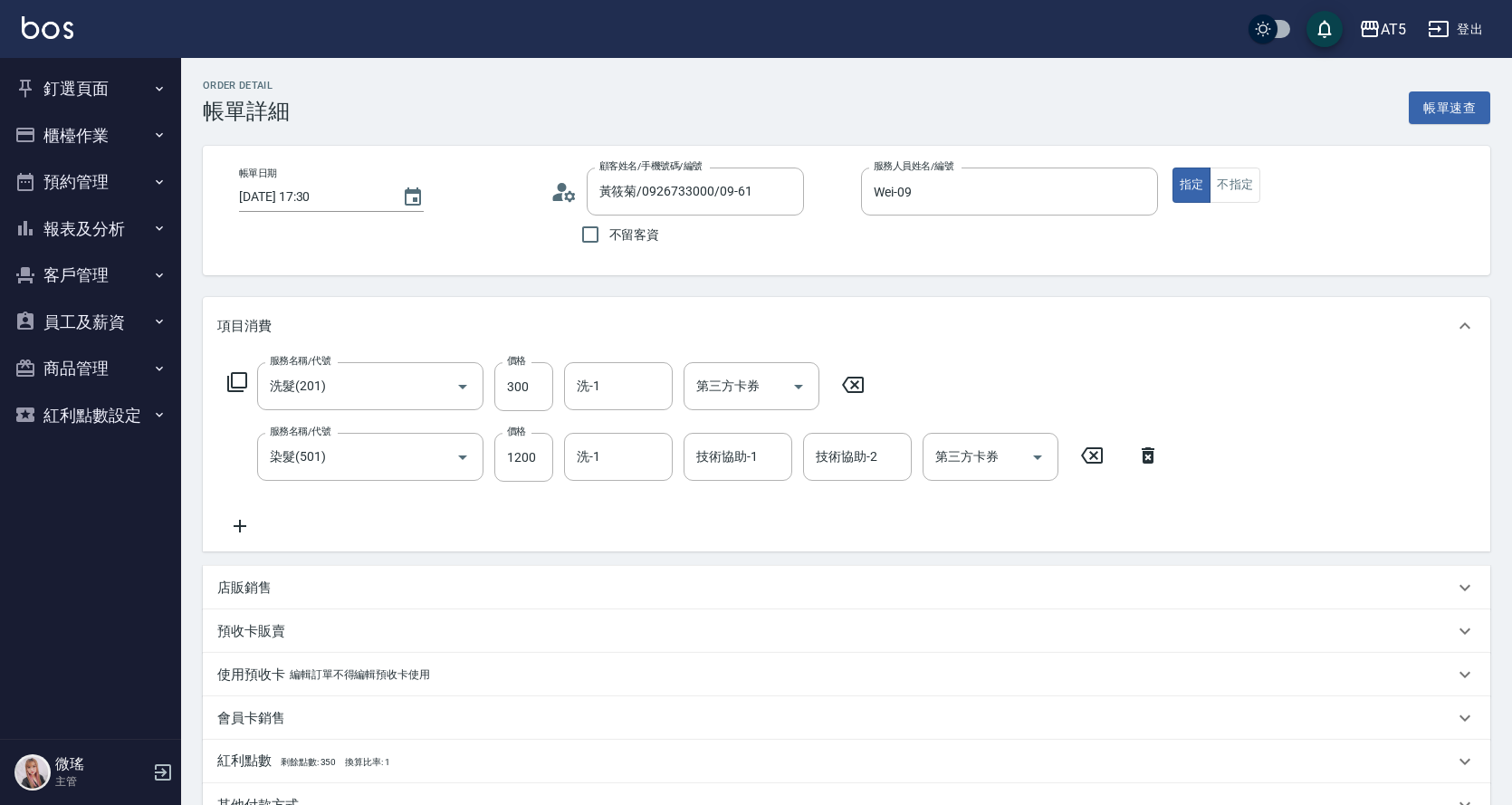
scroll to position [261, 0]
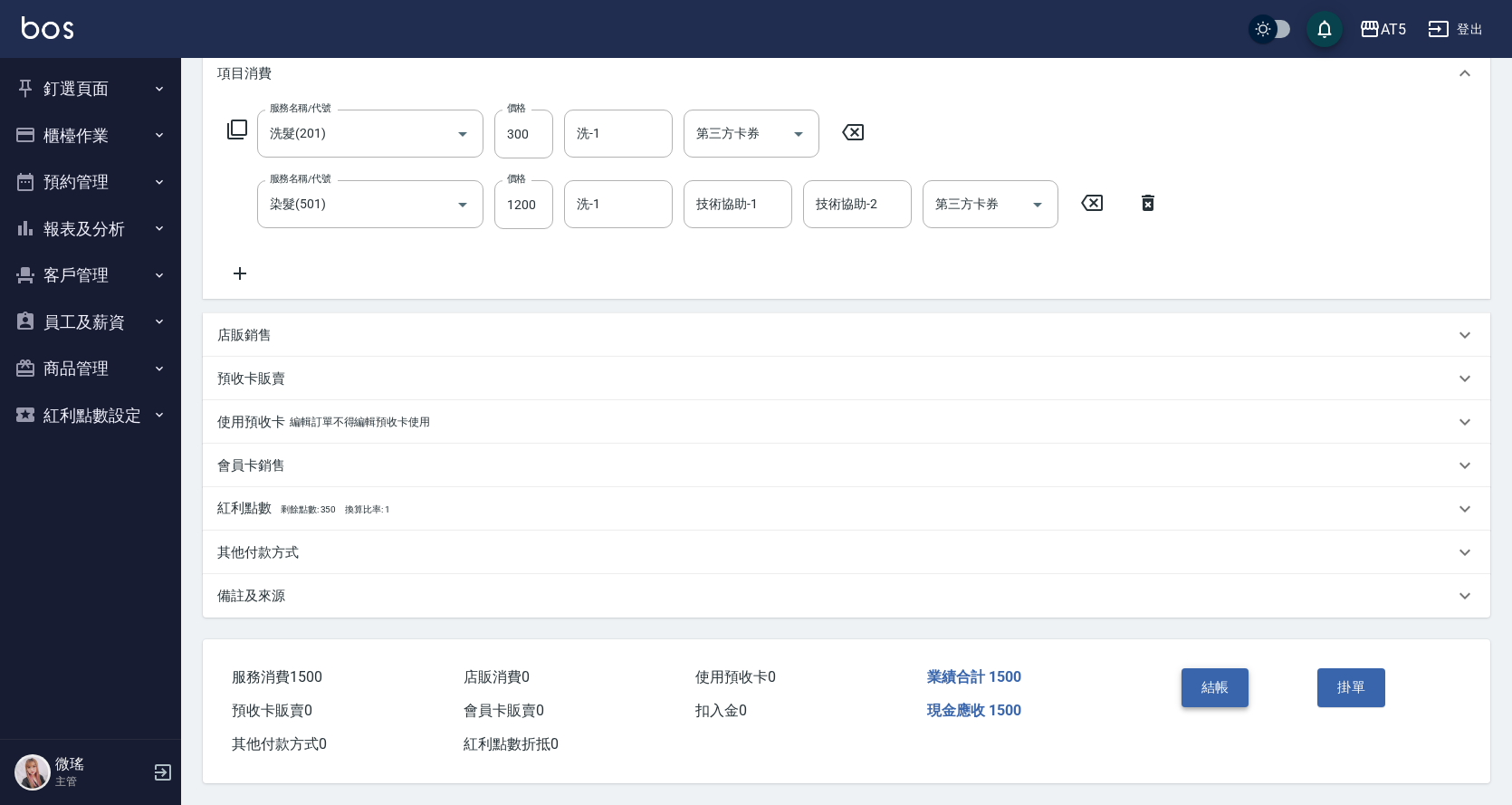
click at [1198, 684] on button "結帳" at bounding box center [1215, 686] width 68 height 38
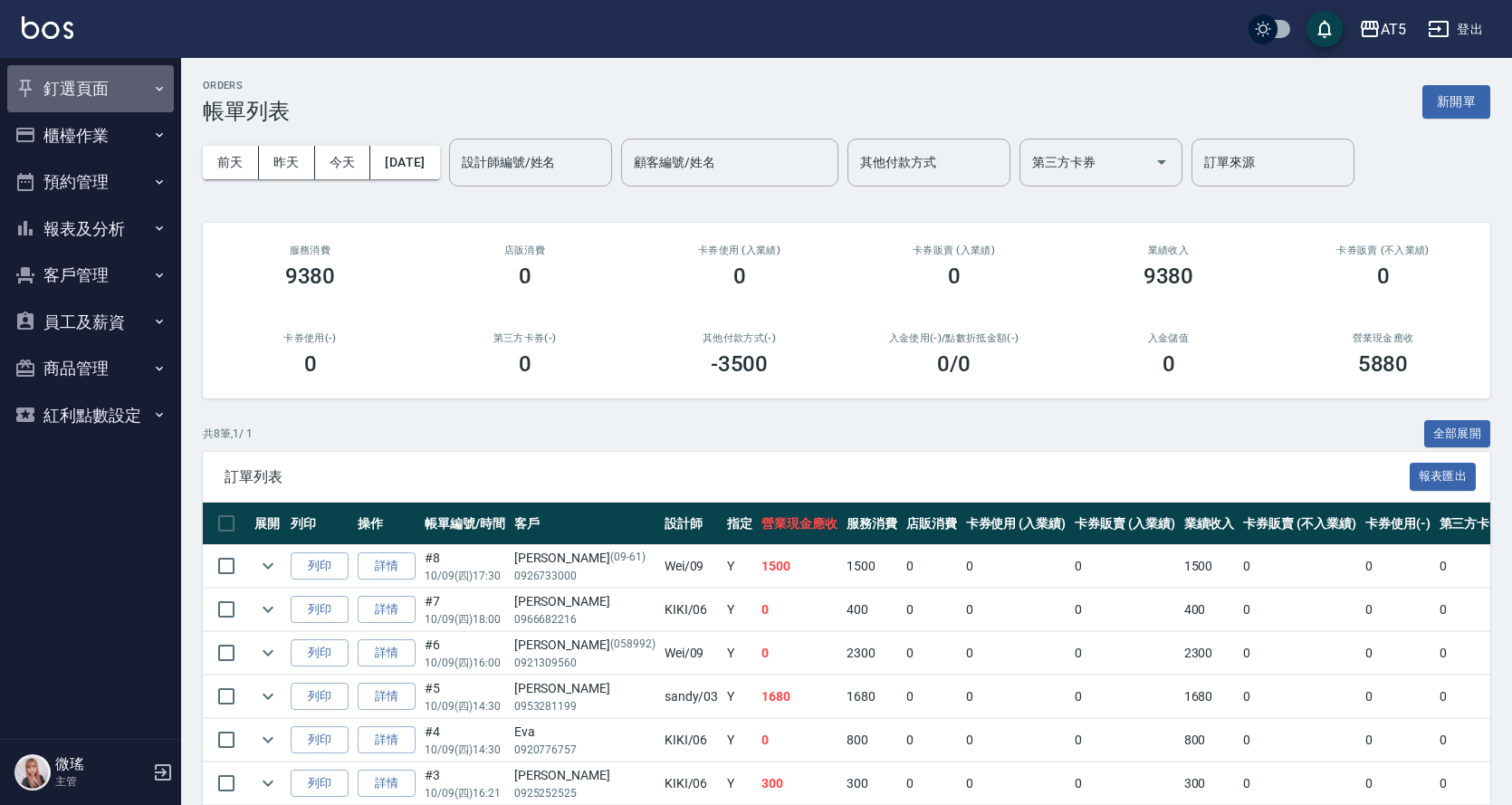
click at [70, 79] on button "釘選頁面" at bounding box center [91, 88] width 167 height 47
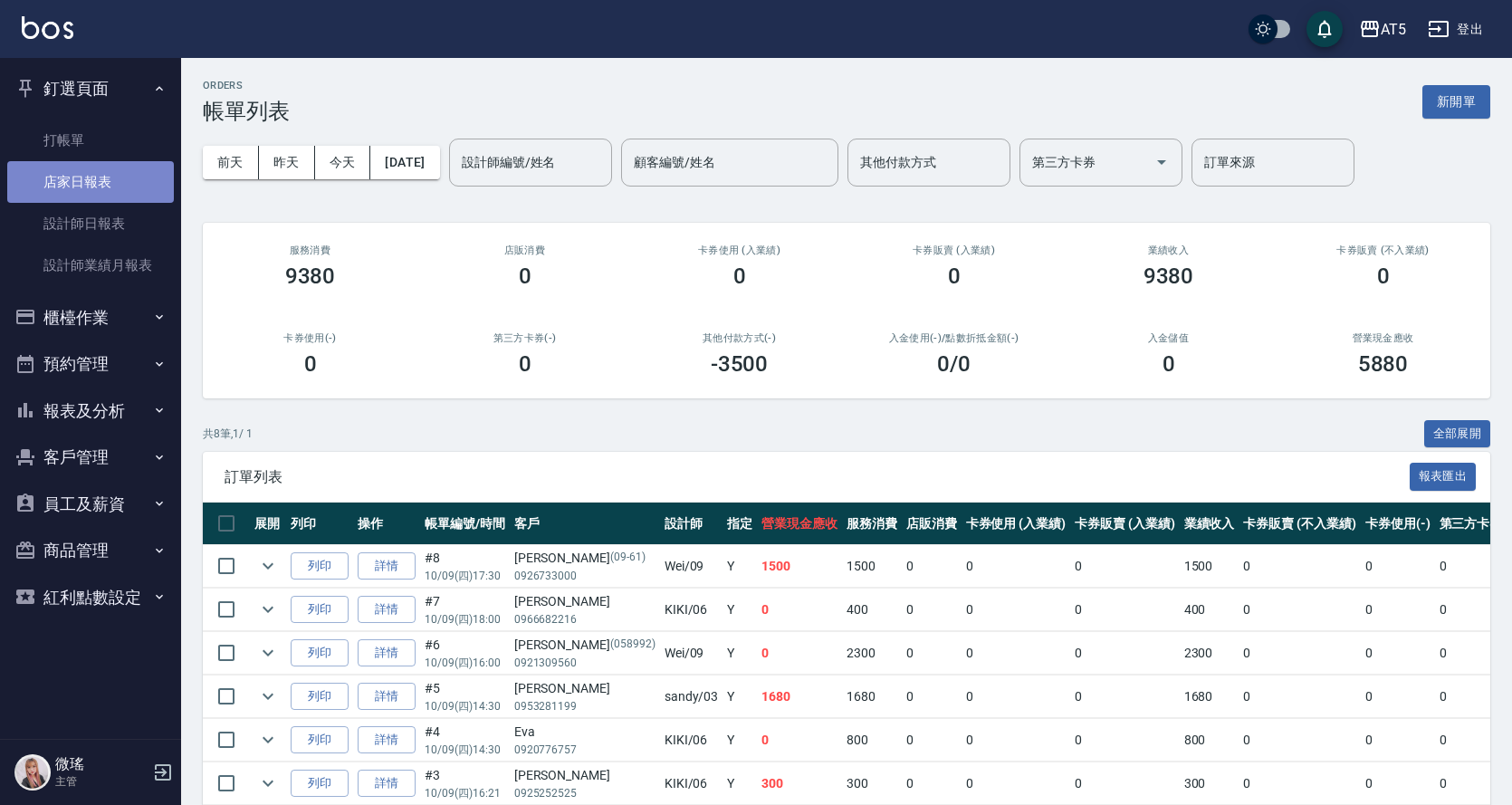
click at [82, 187] on link "店家日報表" at bounding box center [91, 182] width 167 height 42
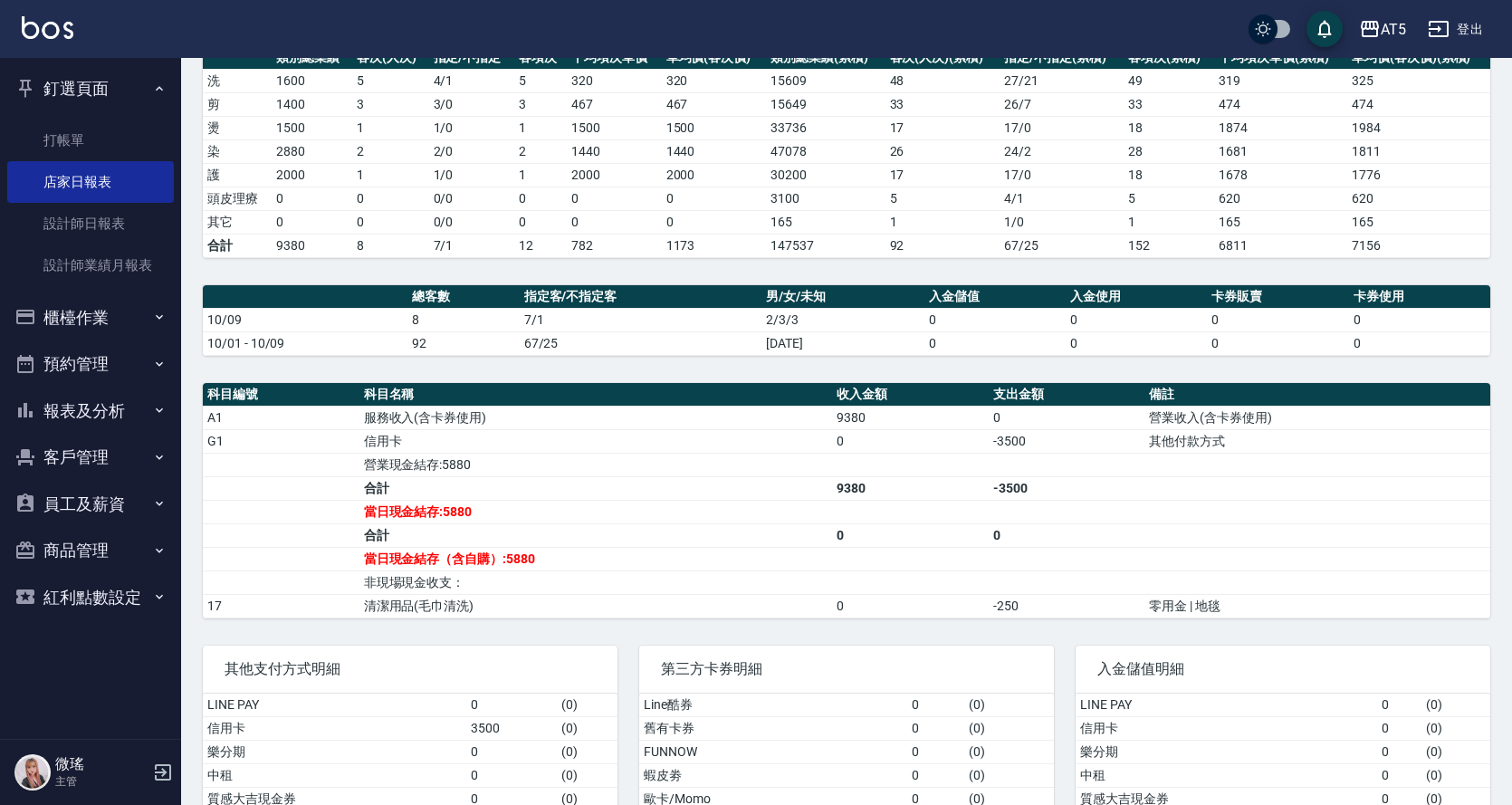
scroll to position [362, 0]
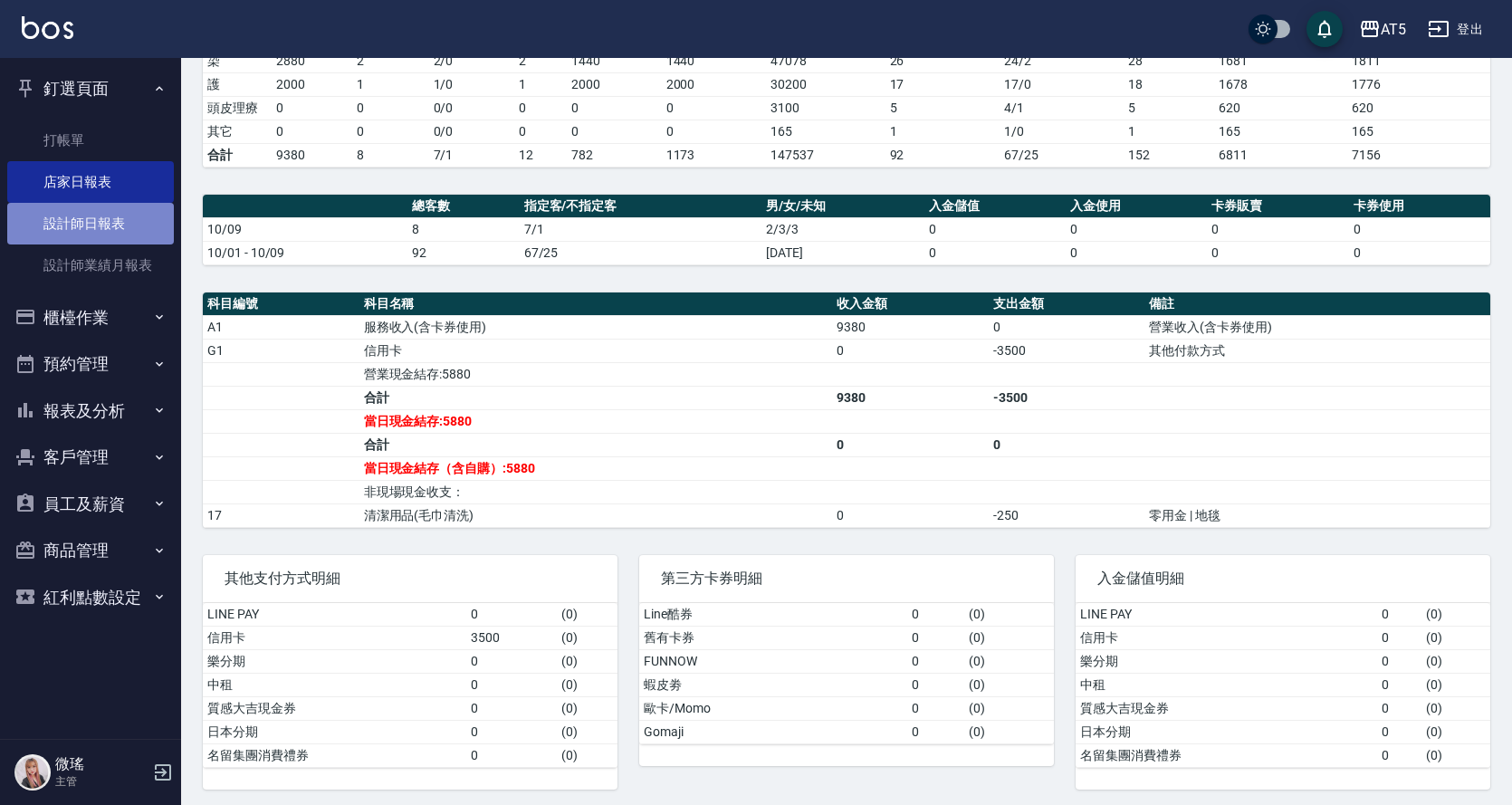
click at [45, 222] on link "設計師日報表" at bounding box center [91, 224] width 167 height 42
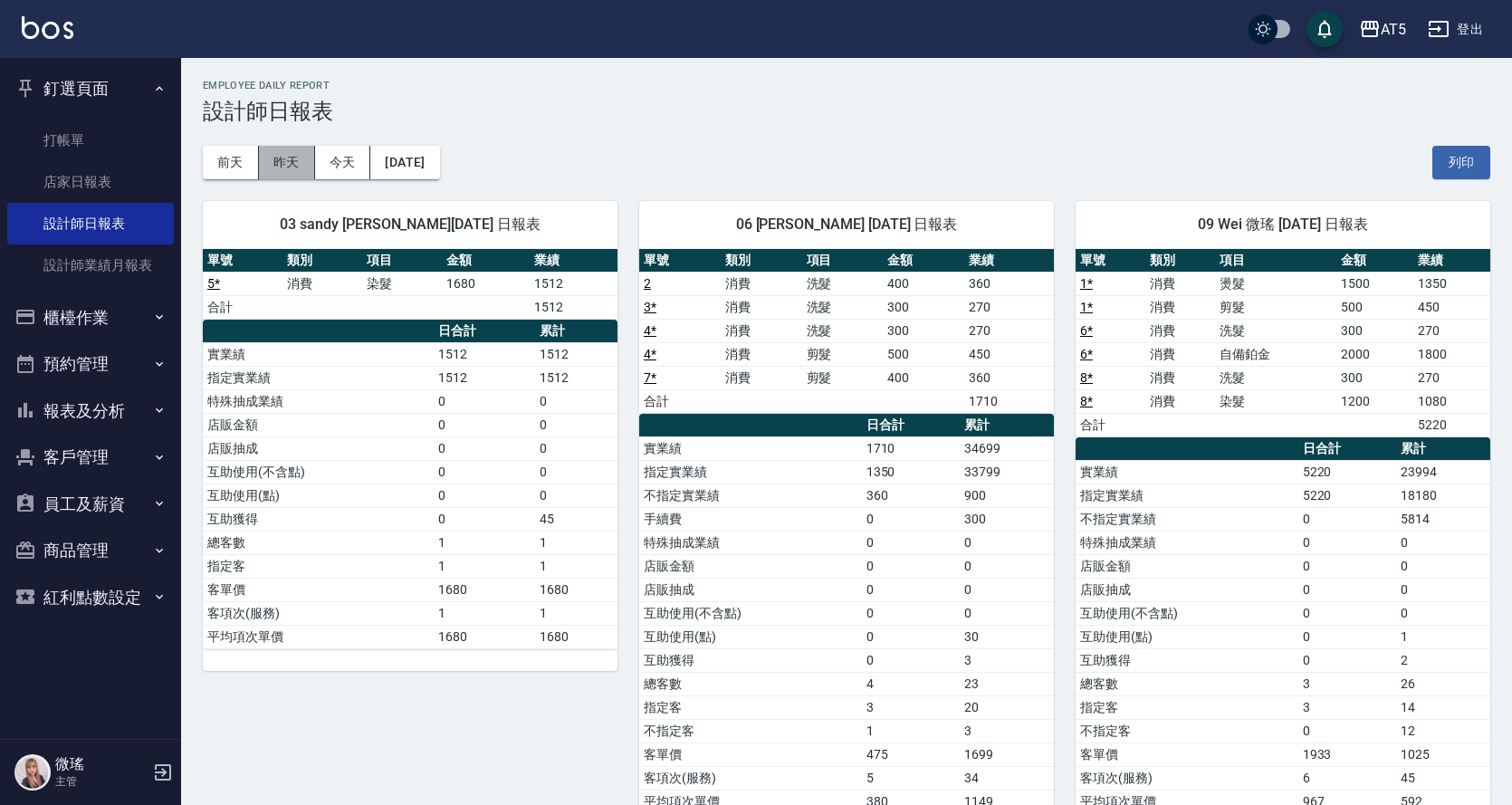
click at [287, 162] on button "昨天" at bounding box center [287, 162] width 57 height 33
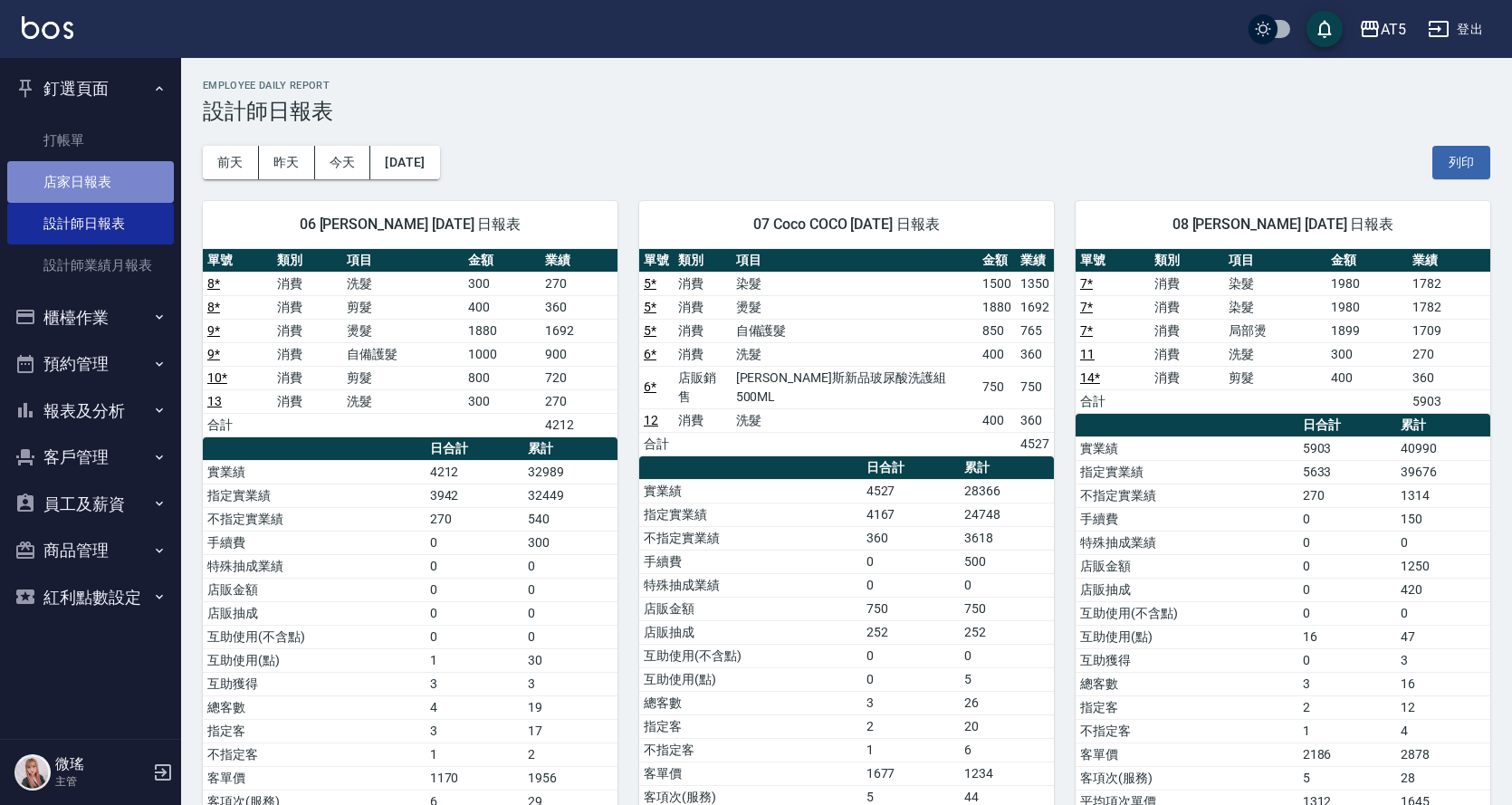
click at [99, 178] on link "店家日報表" at bounding box center [91, 182] width 167 height 42
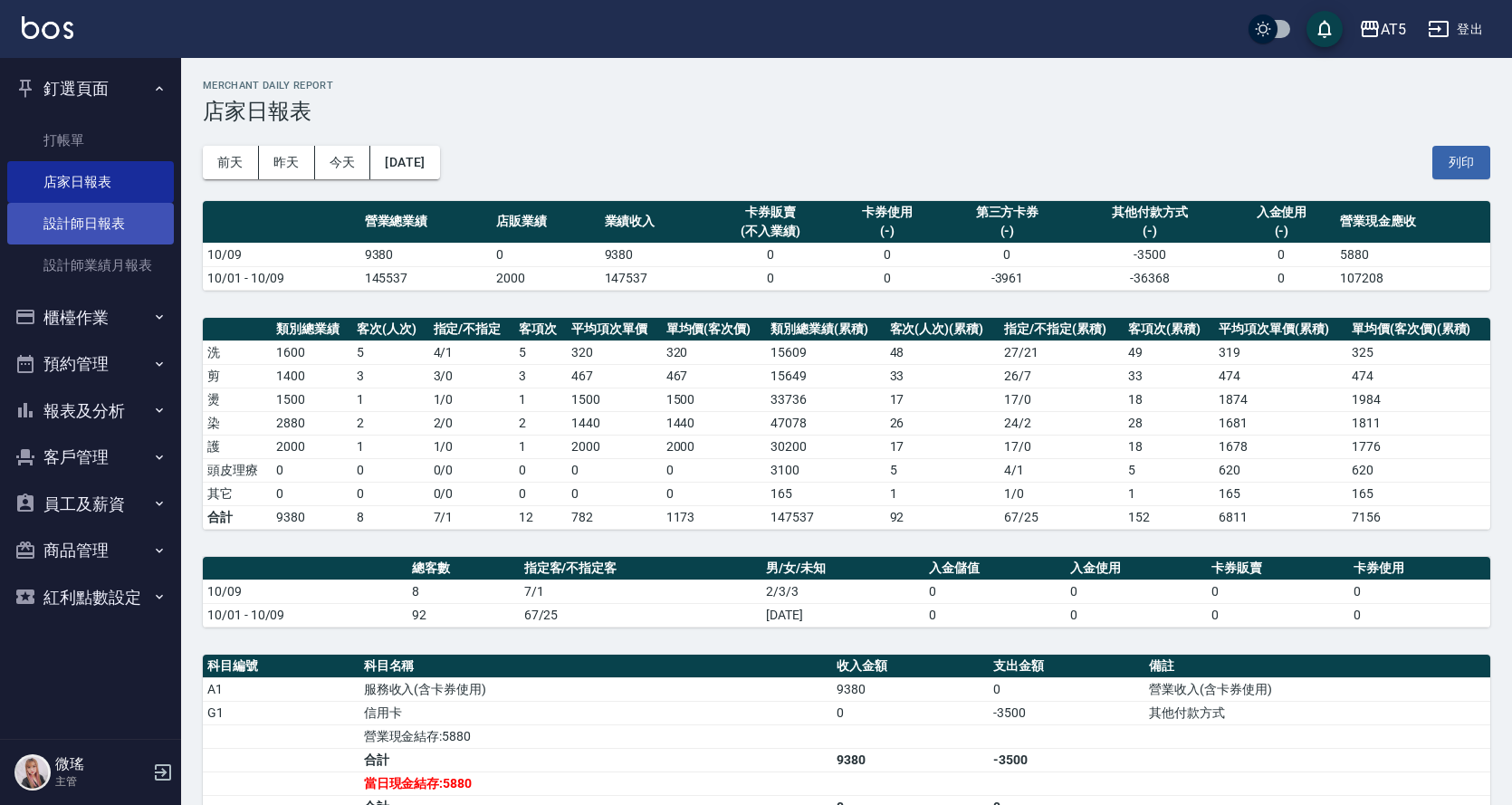
click at [81, 227] on link "設計師日報表" at bounding box center [91, 224] width 167 height 42
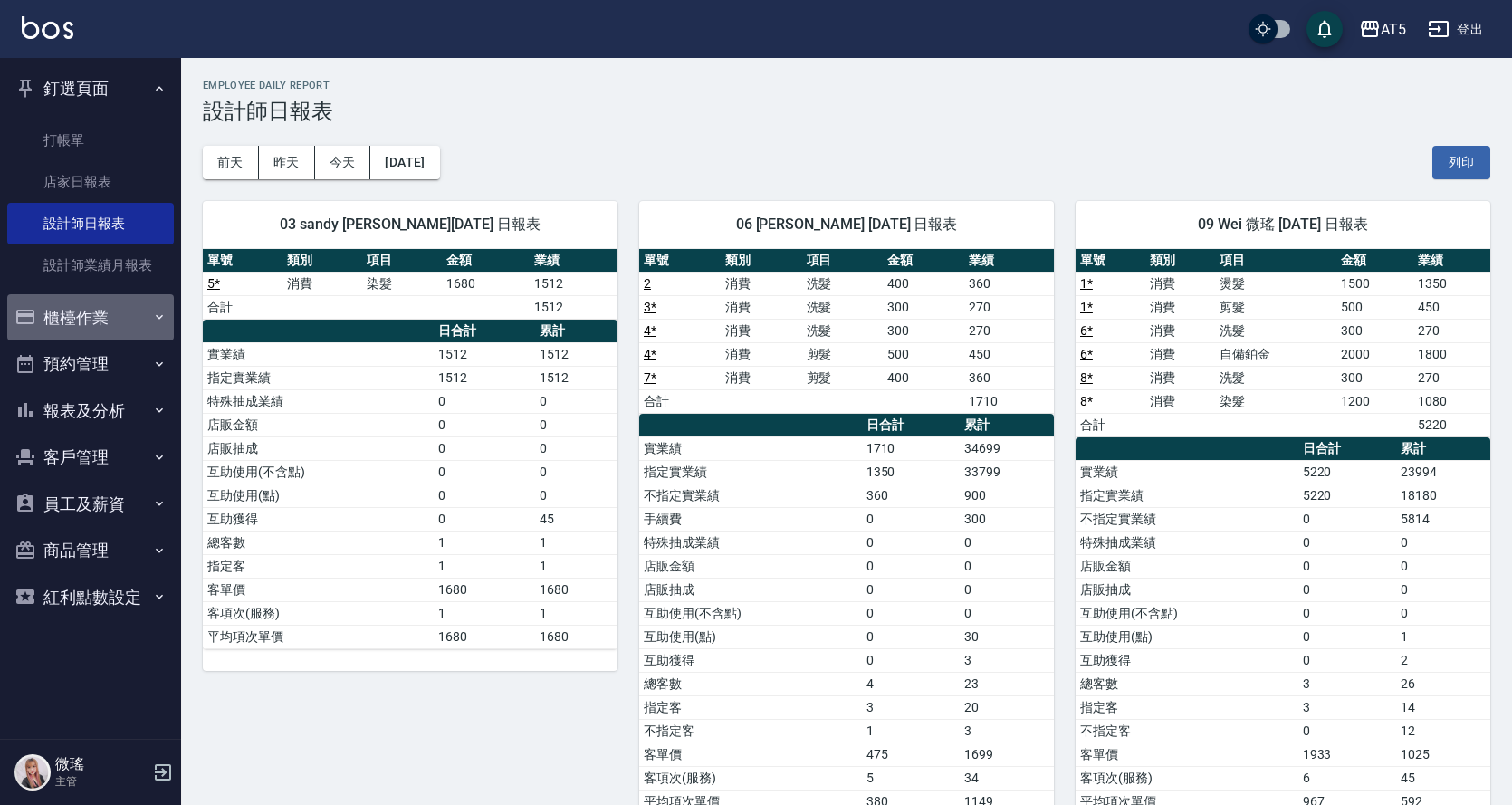
click at [73, 321] on button "櫃檯作業" at bounding box center [91, 317] width 167 height 47
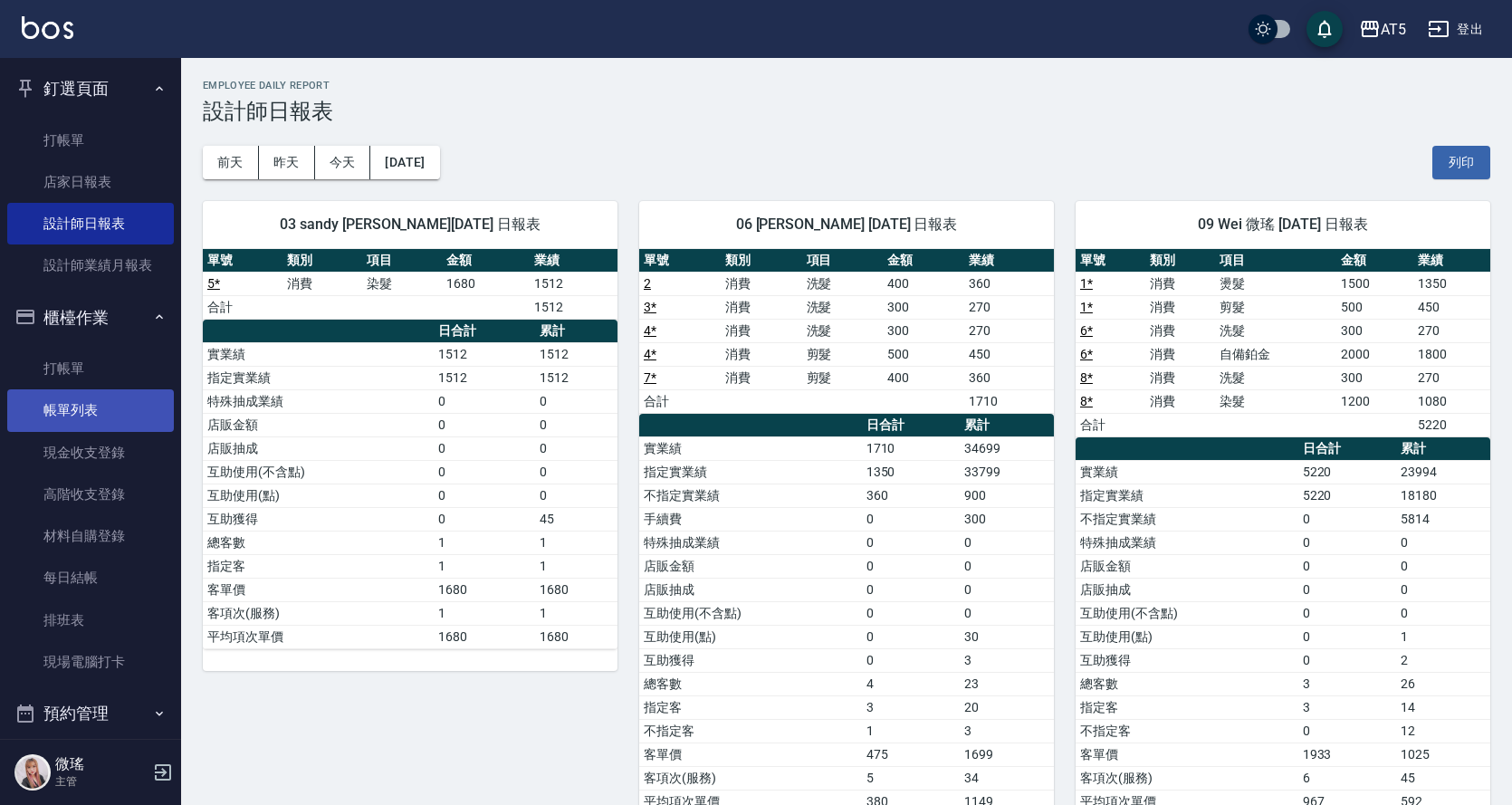
click at [84, 402] on link "帳單列表" at bounding box center [91, 410] width 167 height 42
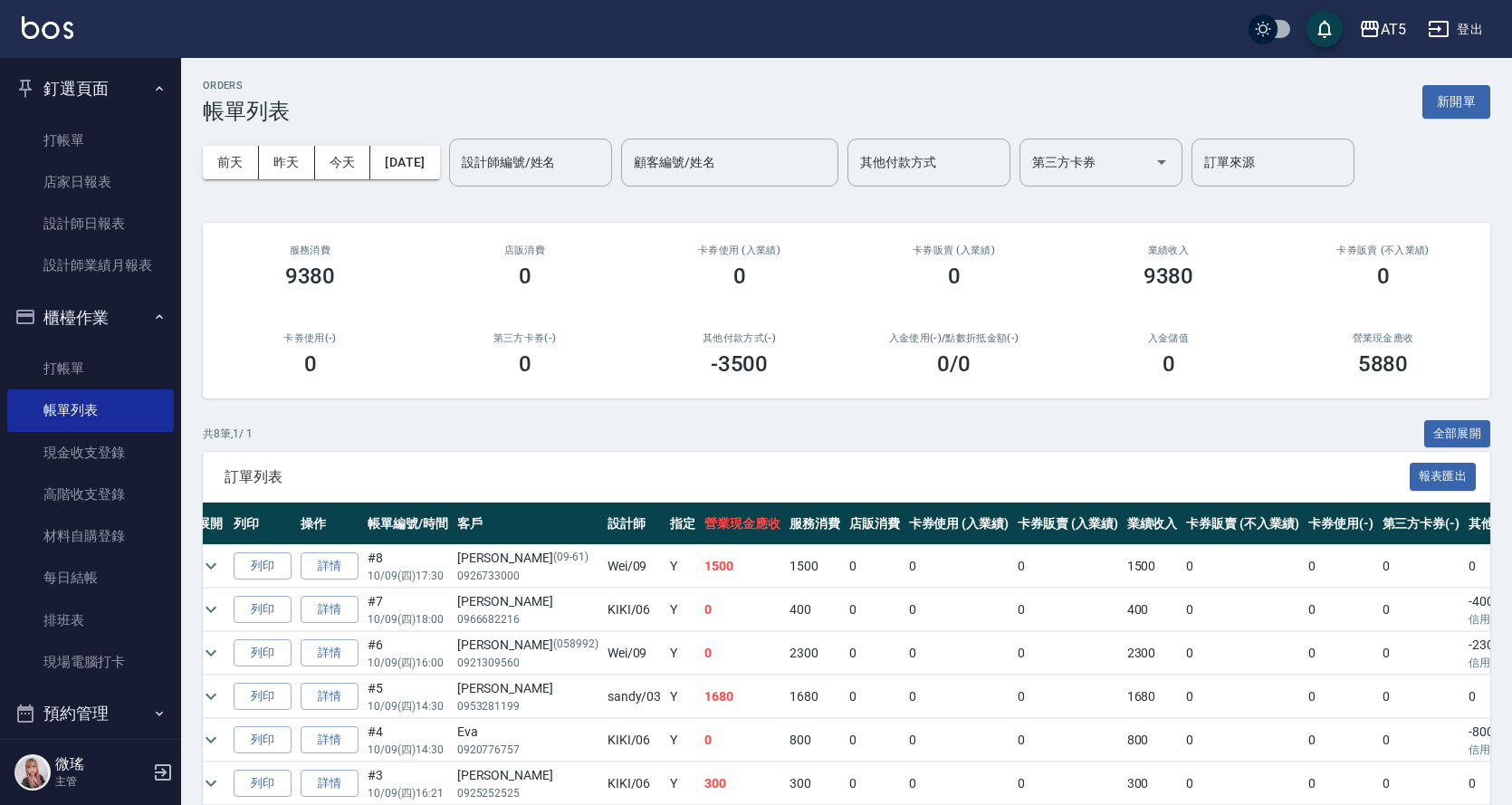
drag, startPoint x: 573, startPoint y: 362, endPoint x: 588, endPoint y: 376, distance: 20.5
drag, startPoint x: 588, startPoint y: 376, endPoint x: 305, endPoint y: 397, distance: 283.8
click at [305, 397] on div "卡券使用(-) 0" at bounding box center [310, 354] width 214 height 88
click at [90, 193] on link "店家日報表" at bounding box center [91, 182] width 167 height 42
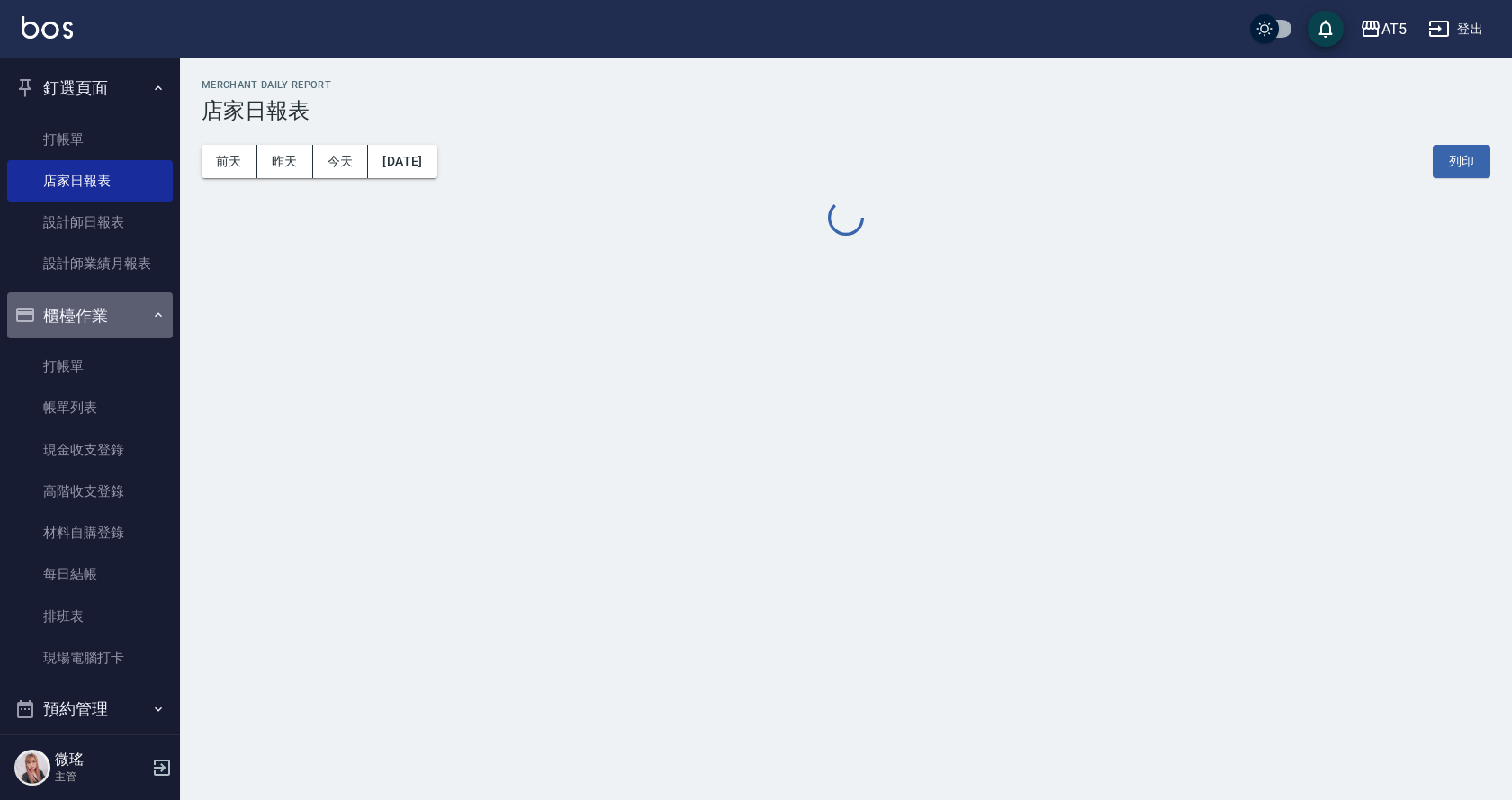
click at [95, 321] on button "櫃檯作業" at bounding box center [90, 315] width 166 height 47
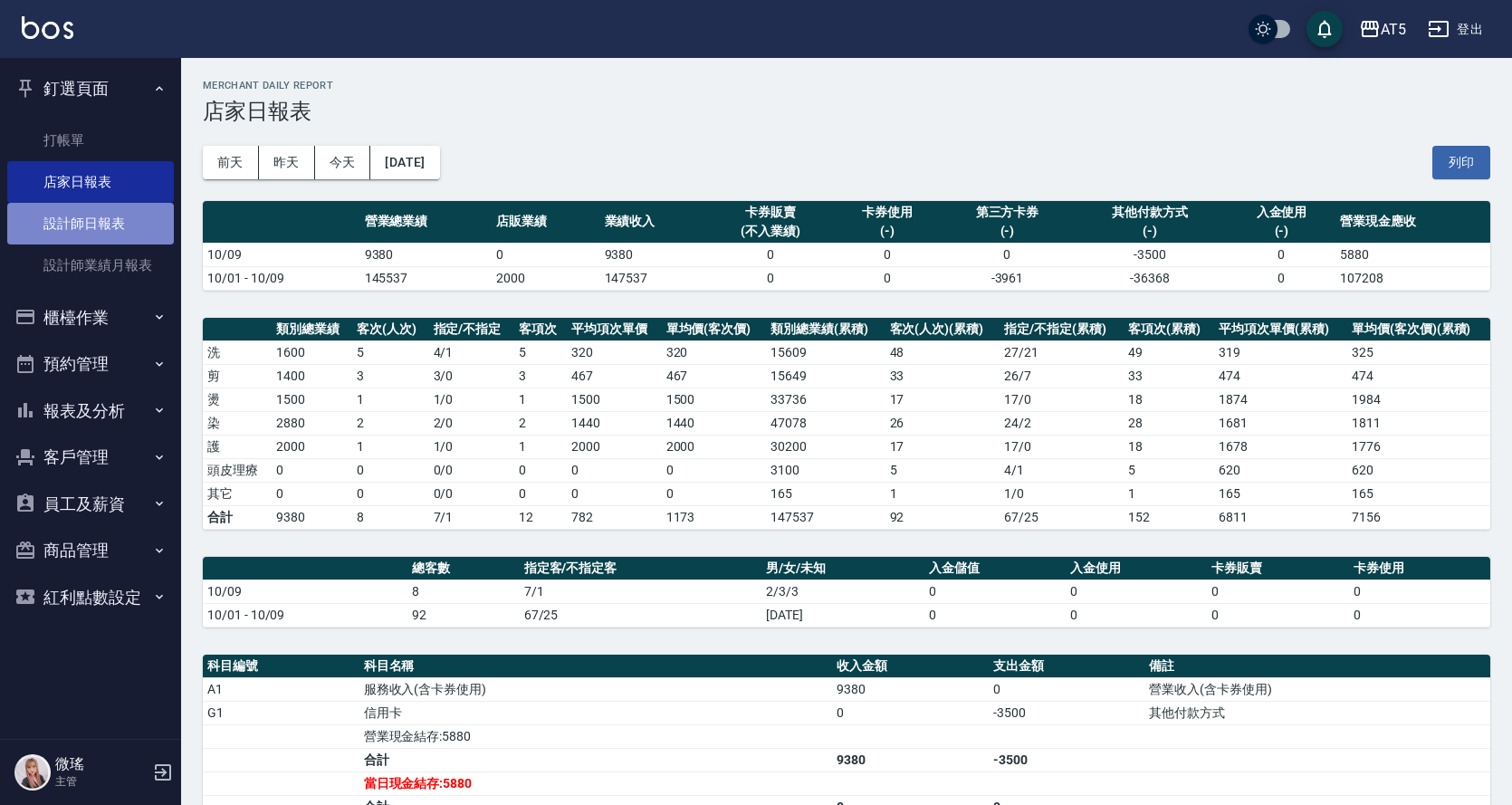
click at [89, 220] on link "設計師日報表" at bounding box center [91, 224] width 167 height 42
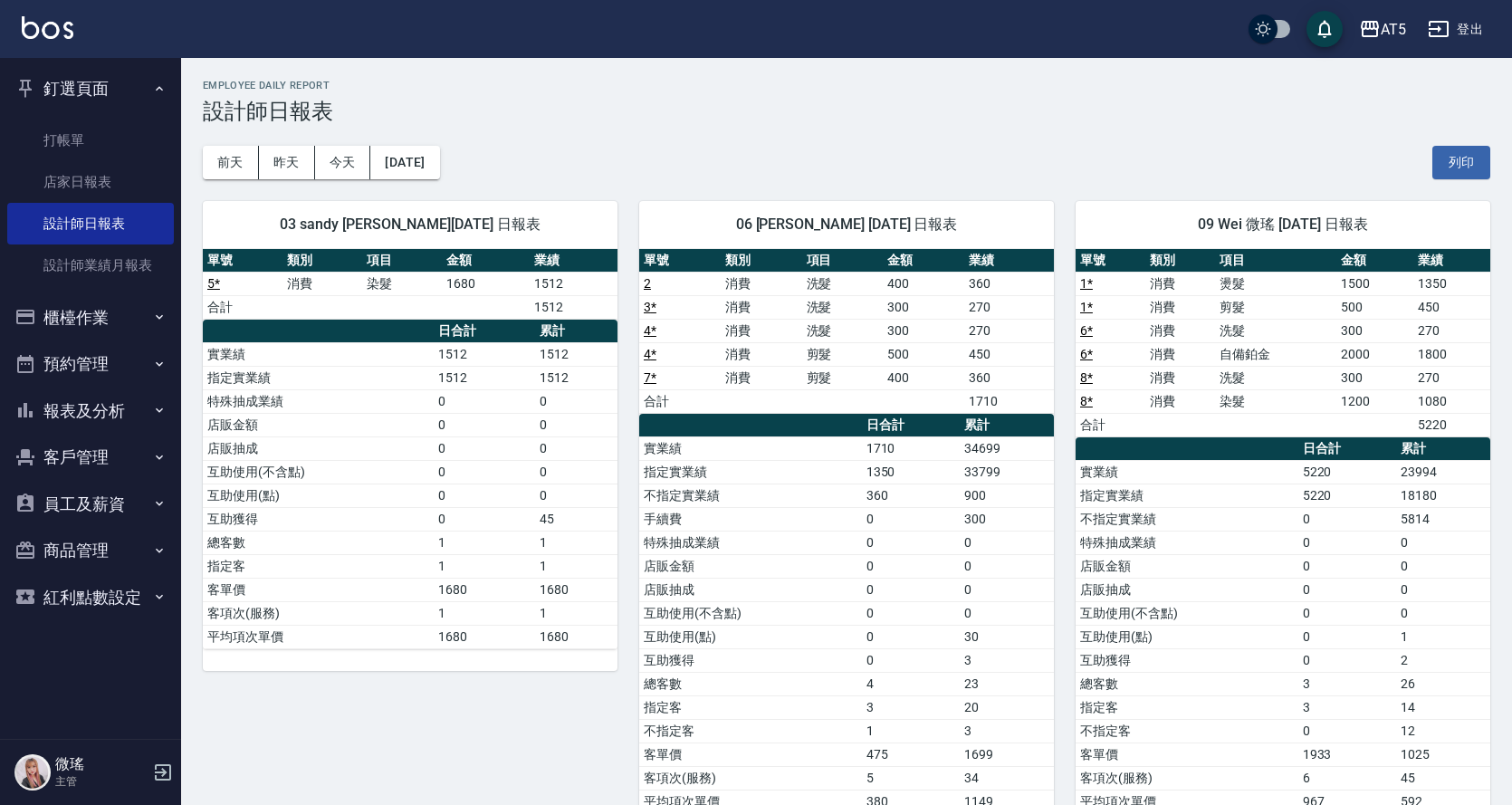
scroll to position [53, 0]
